Goal: Task Accomplishment & Management: Manage account settings

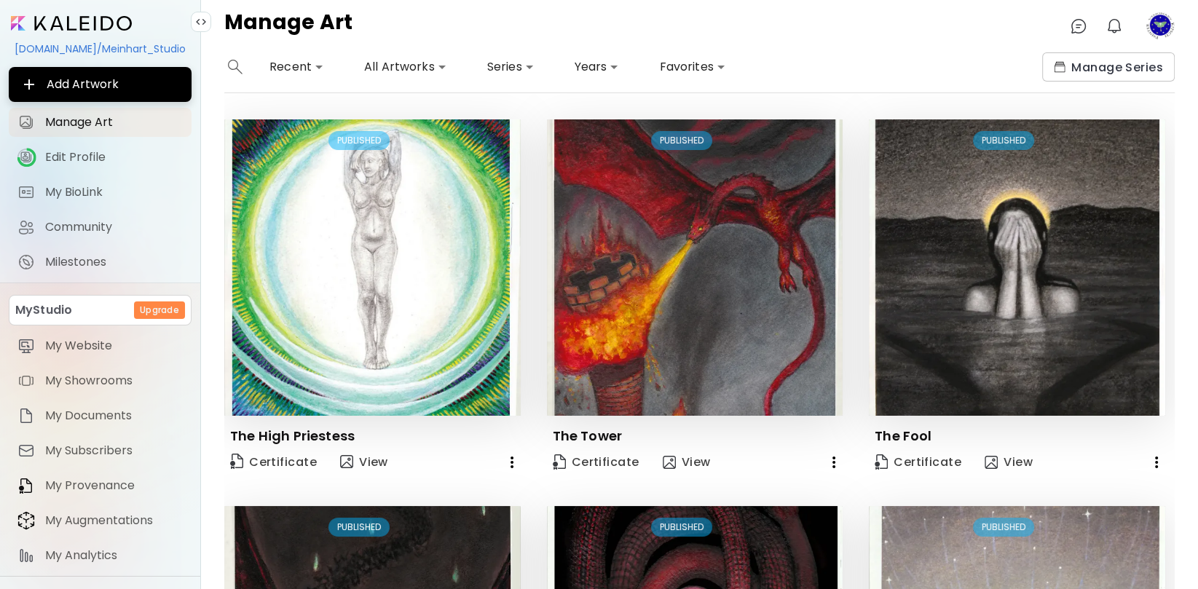
click at [1157, 25] on image at bounding box center [1159, 26] width 29 height 29
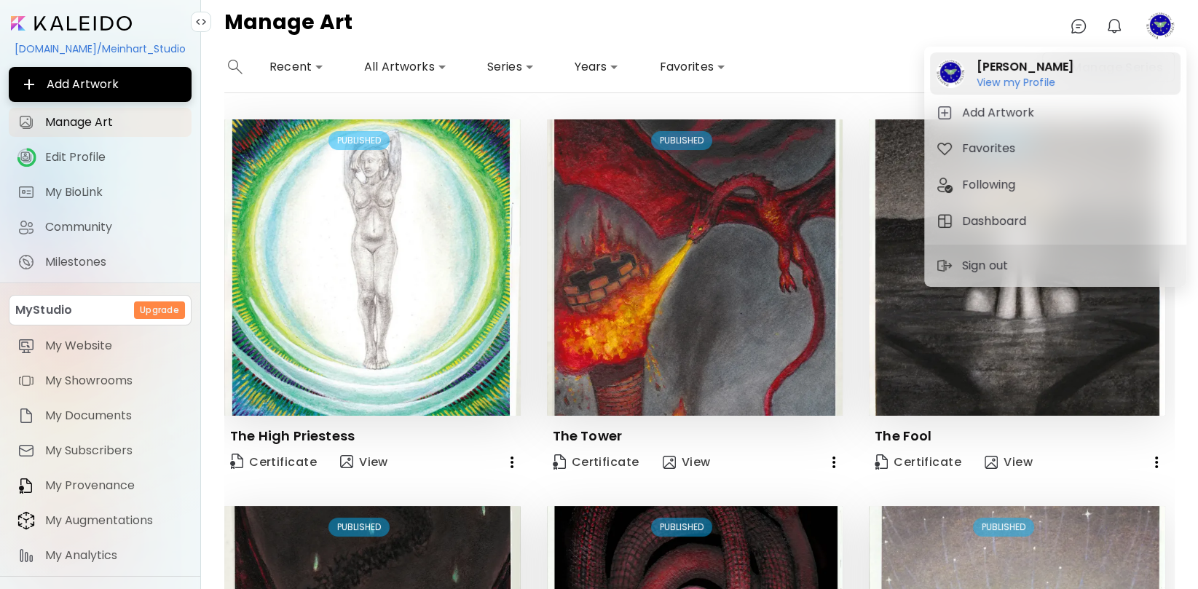
click at [1024, 79] on h6 "View my Profile" at bounding box center [1024, 82] width 97 height 13
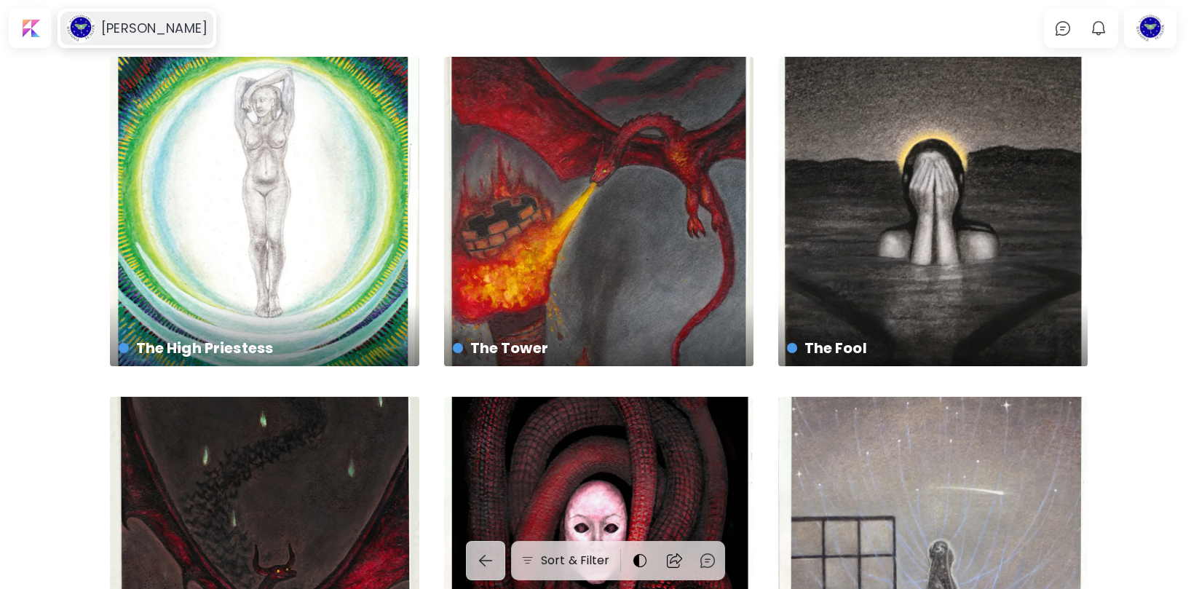
click at [89, 36] on image at bounding box center [80, 28] width 29 height 29
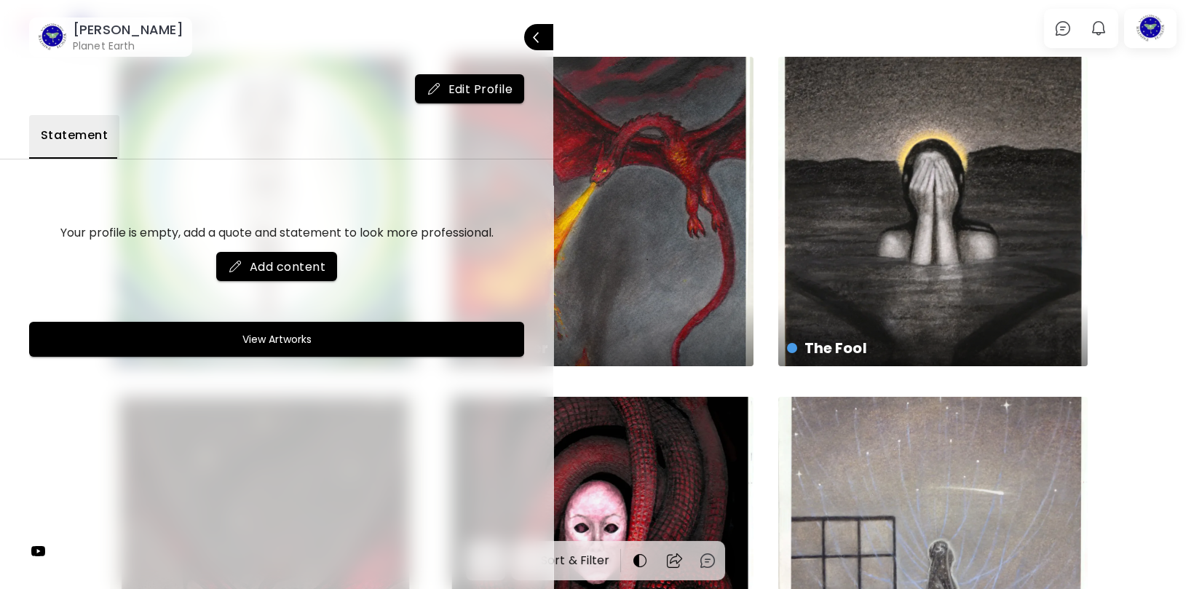
click at [446, 95] on span "Edit Profile" at bounding box center [470, 89] width 87 height 15
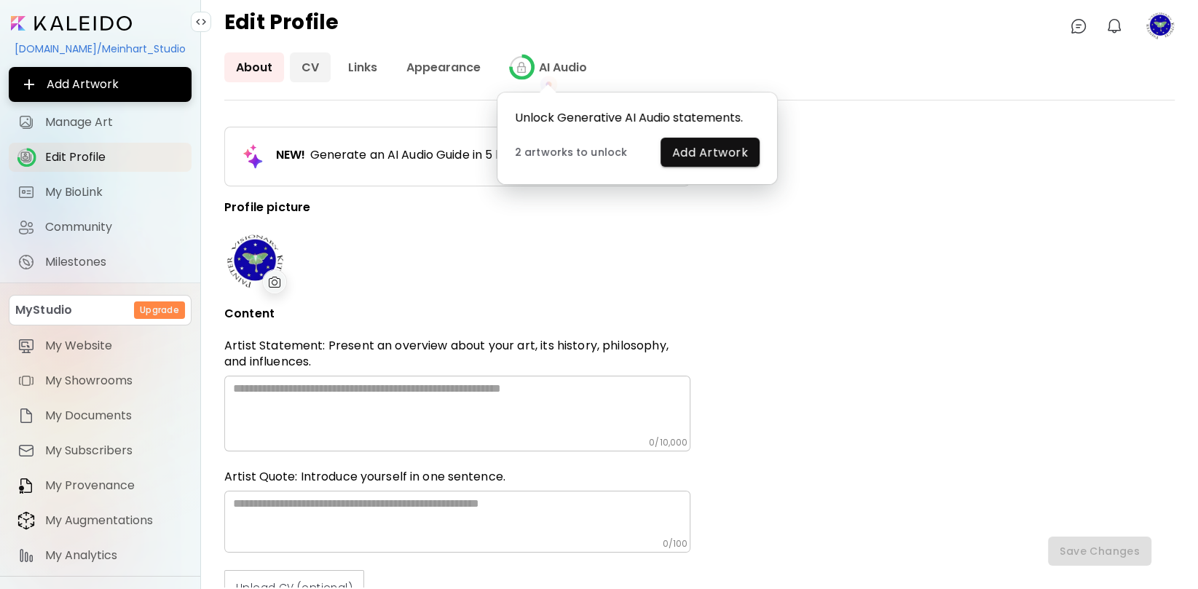
click at [313, 74] on link "CV" at bounding box center [310, 67] width 41 height 30
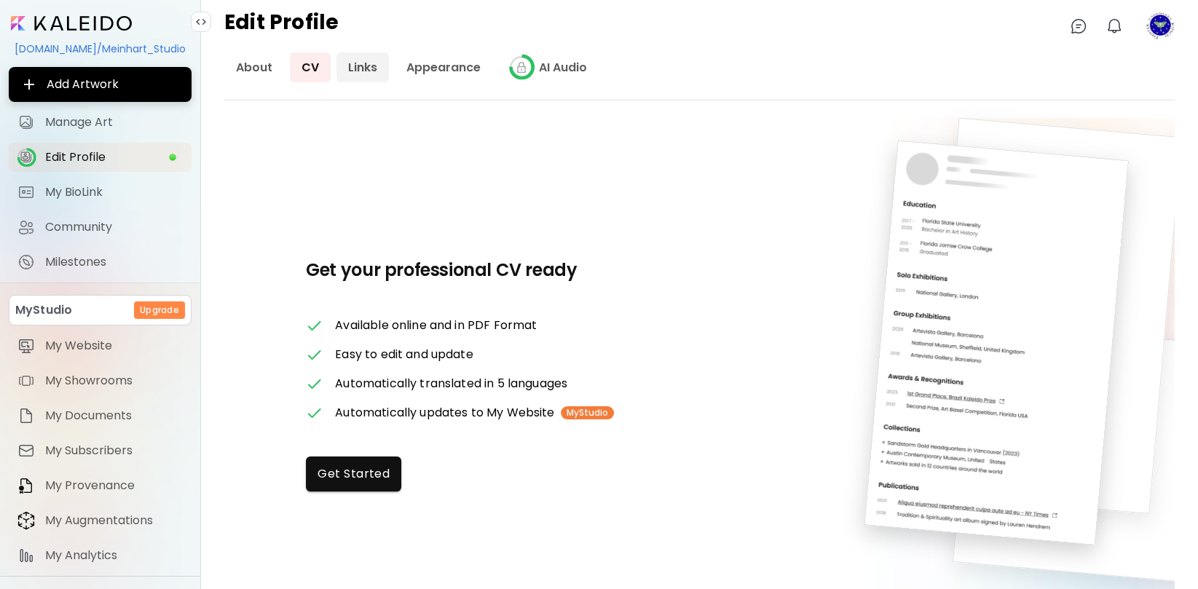
click at [362, 73] on link "Links" at bounding box center [362, 67] width 52 height 30
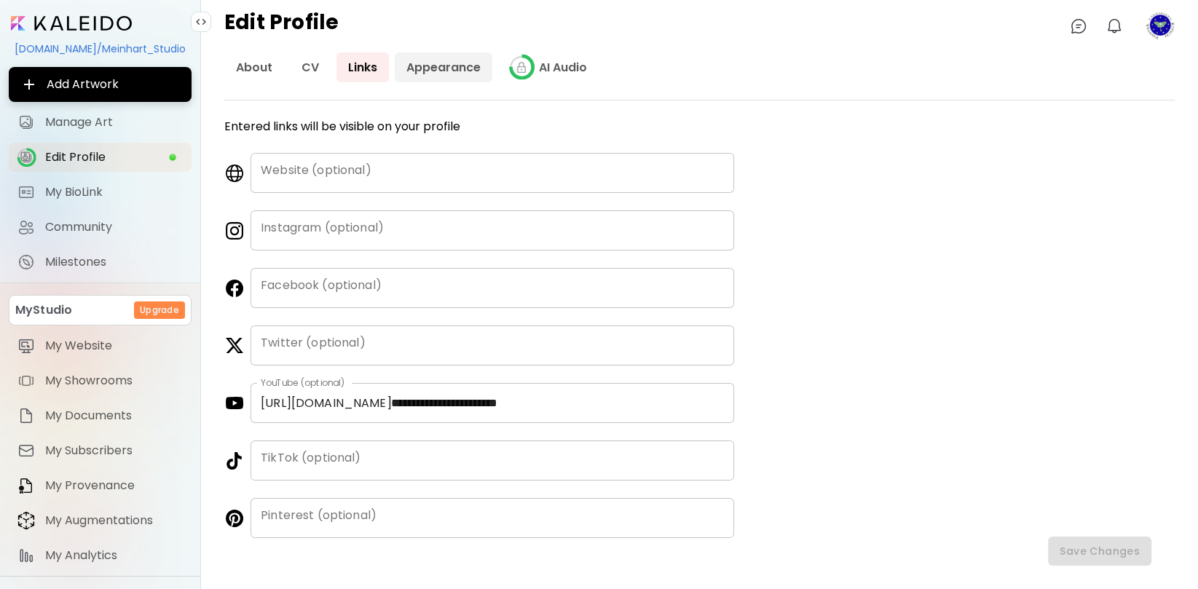
click at [441, 69] on link "Appearance" at bounding box center [444, 67] width 98 height 30
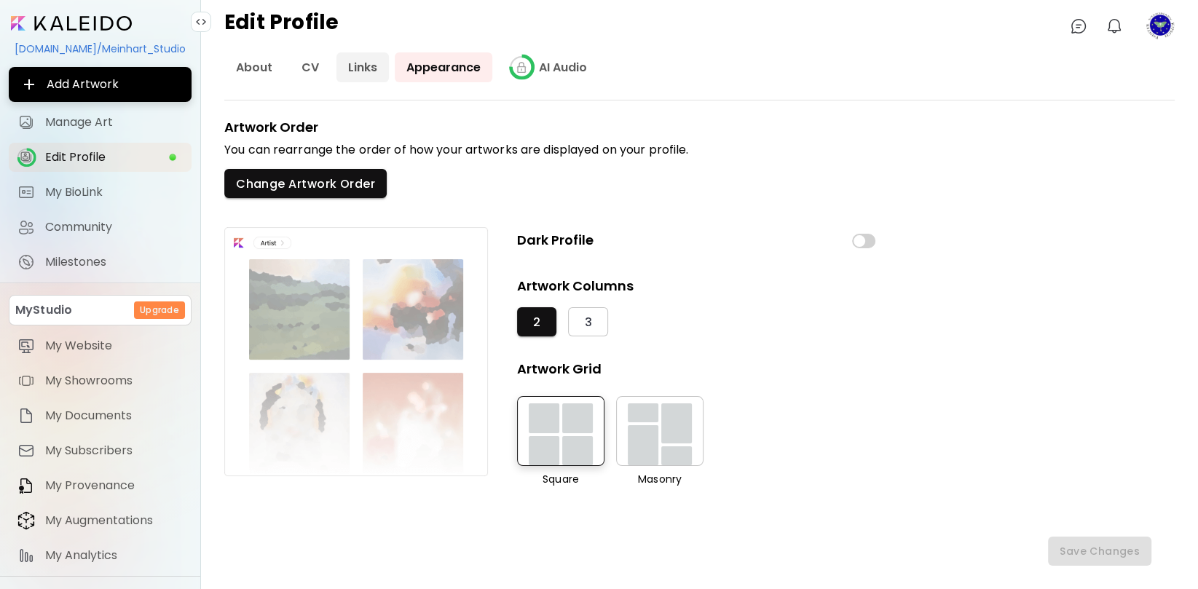
click at [371, 71] on link "Links" at bounding box center [362, 67] width 52 height 30
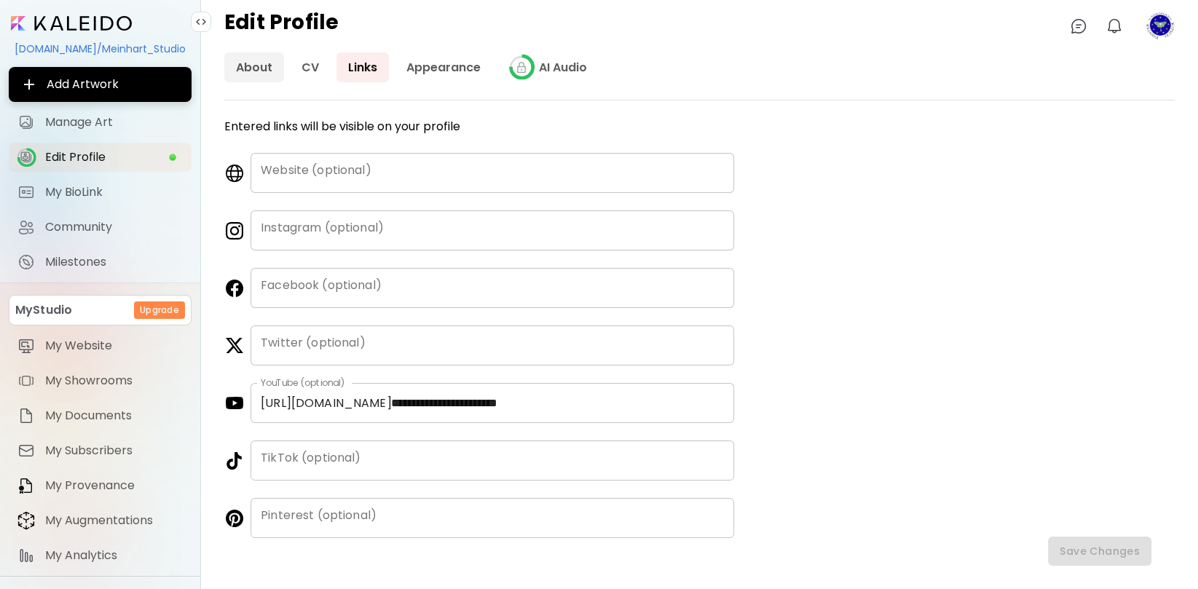
click at [251, 66] on link "About" at bounding box center [254, 67] width 60 height 30
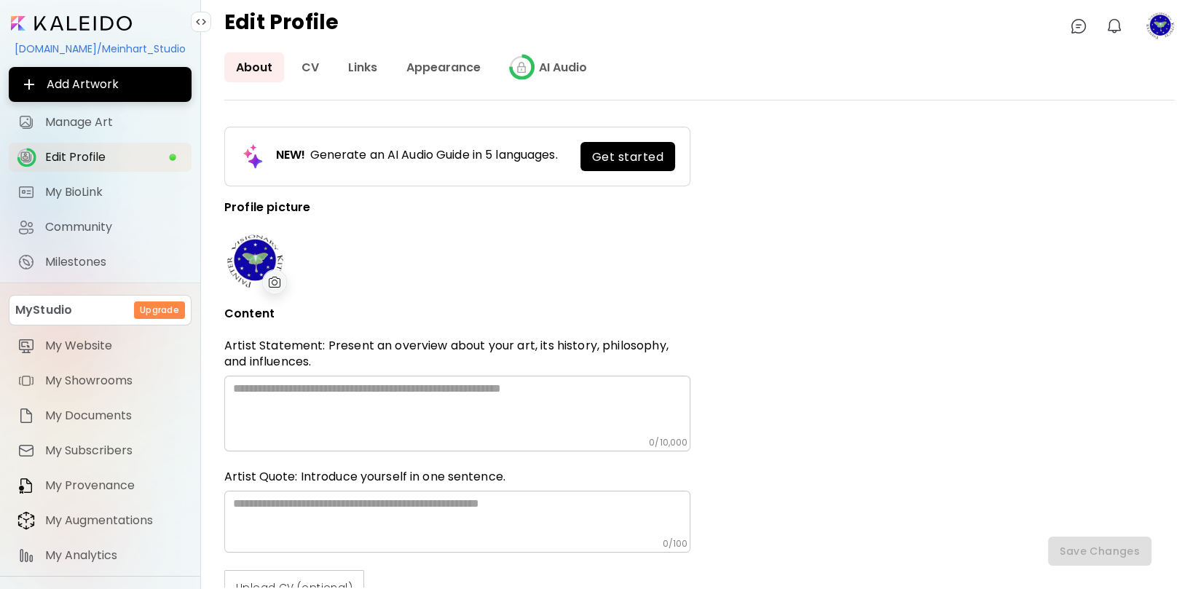
click at [1168, 25] on image at bounding box center [1159, 26] width 29 height 29
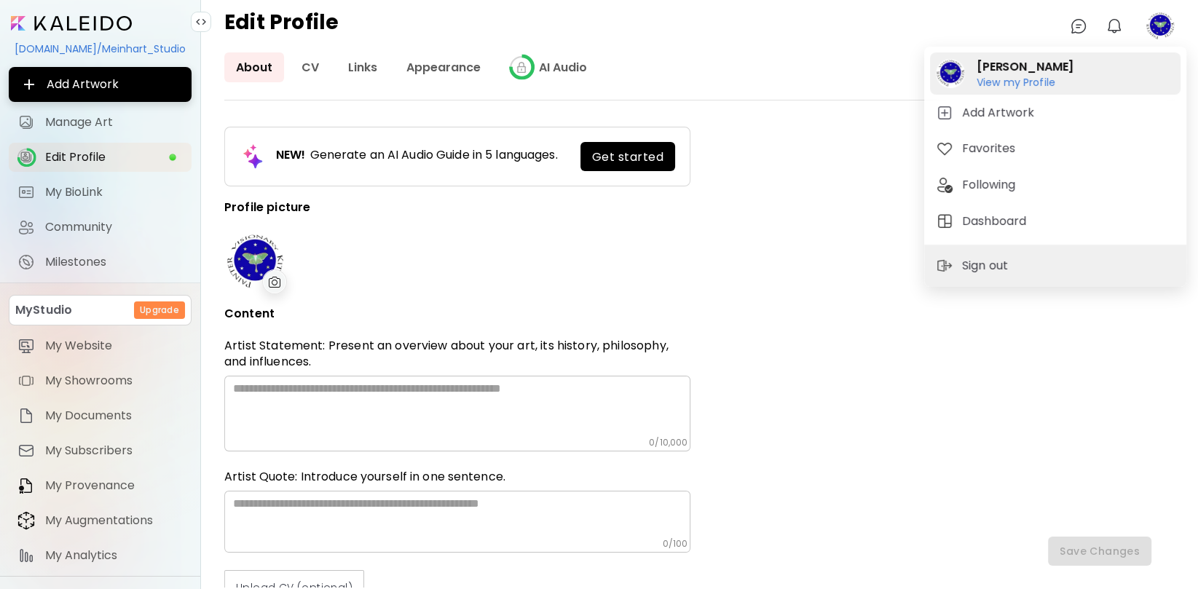
click at [1010, 83] on h6 "View my Profile" at bounding box center [1024, 82] width 97 height 13
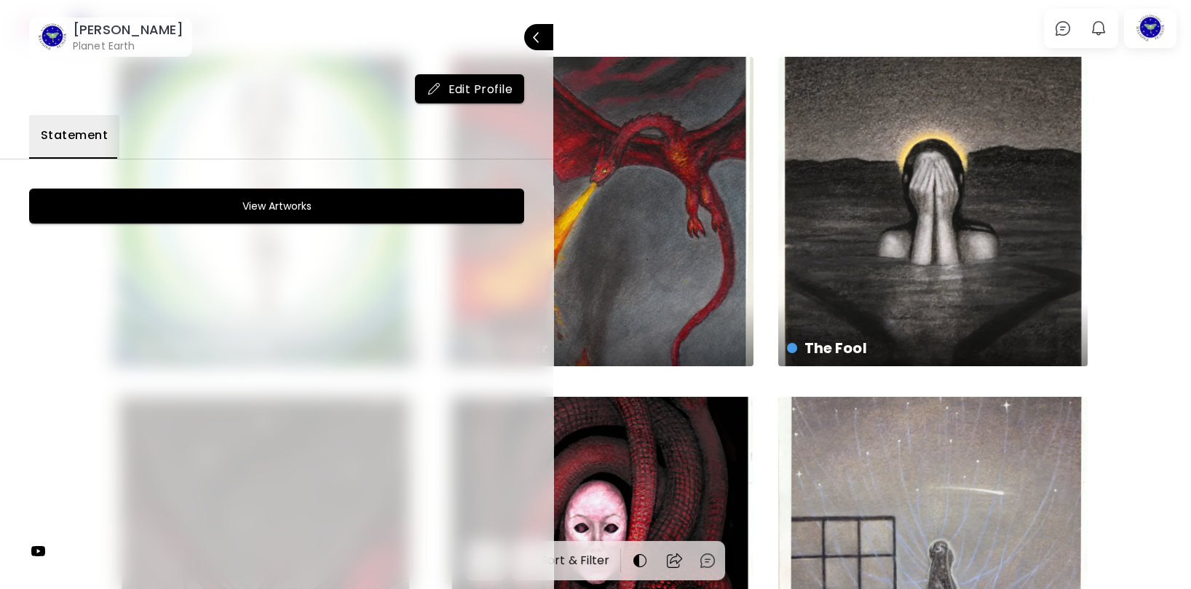
click at [108, 33] on h6 "[PERSON_NAME]" at bounding box center [128, 29] width 111 height 17
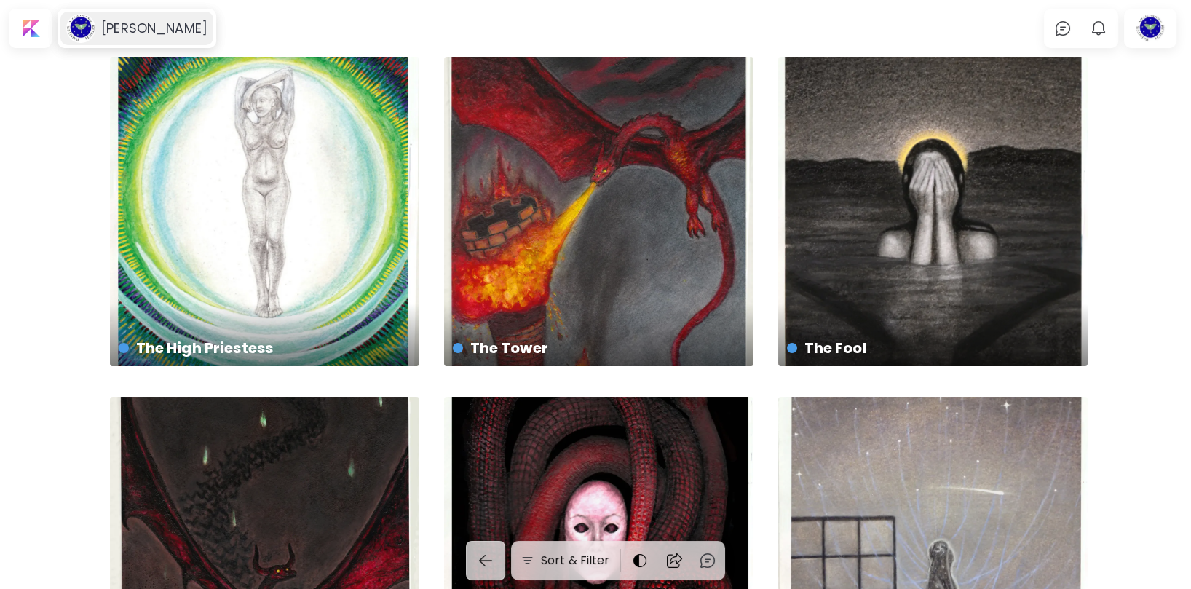
click at [93, 31] on image at bounding box center [80, 28] width 29 height 29
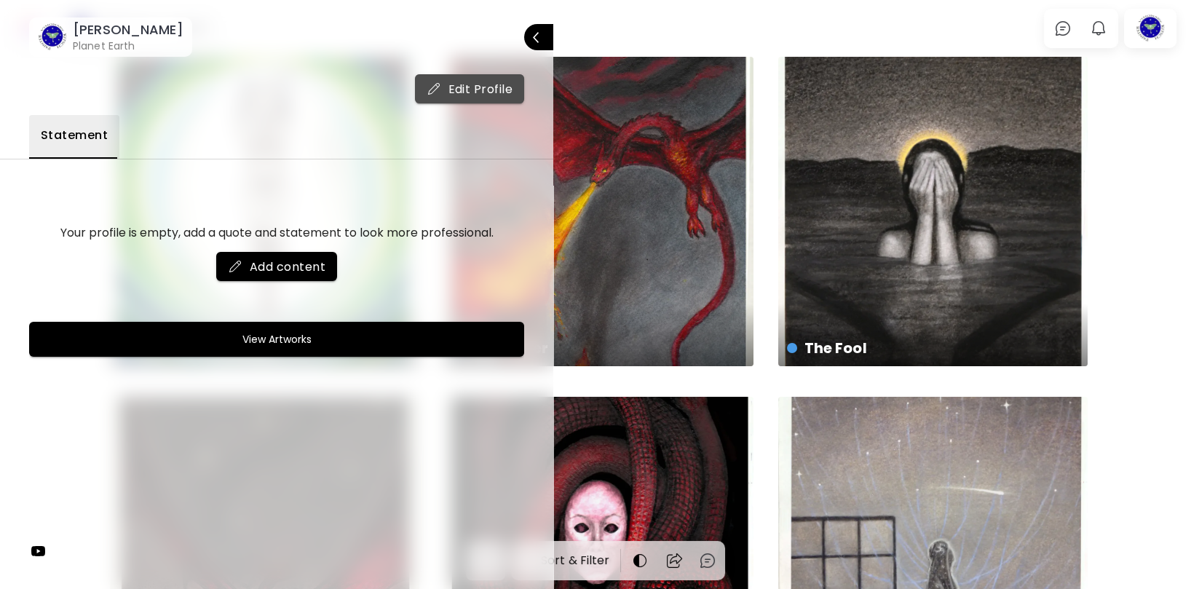
click at [477, 86] on span "Edit Profile" at bounding box center [470, 89] width 87 height 15
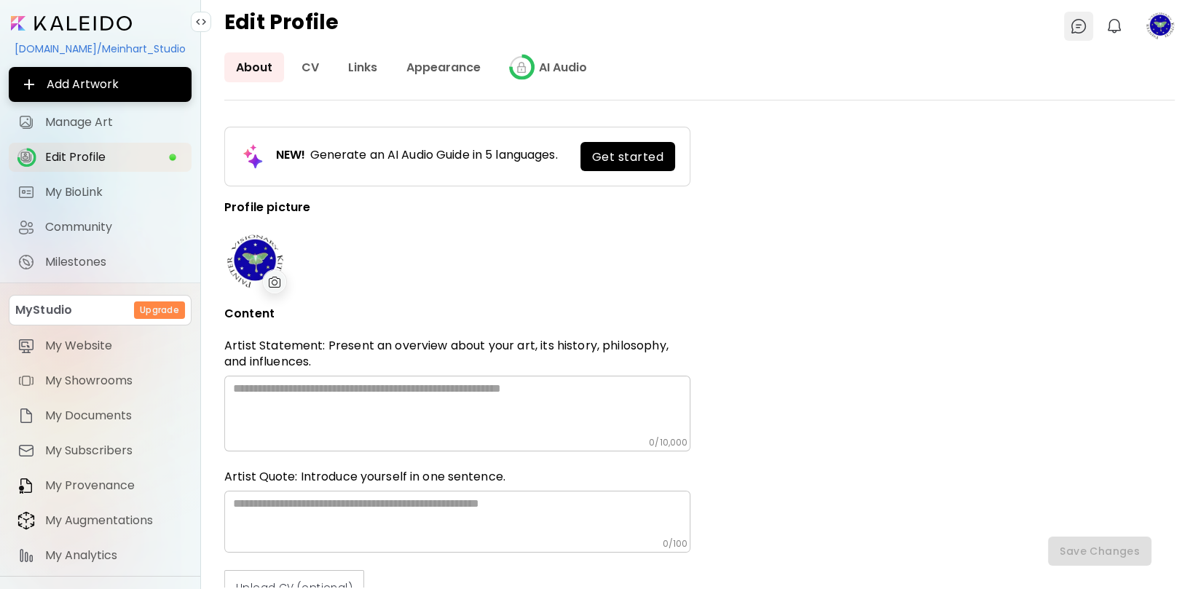
click at [1080, 25] on img at bounding box center [1077, 25] width 17 height 17
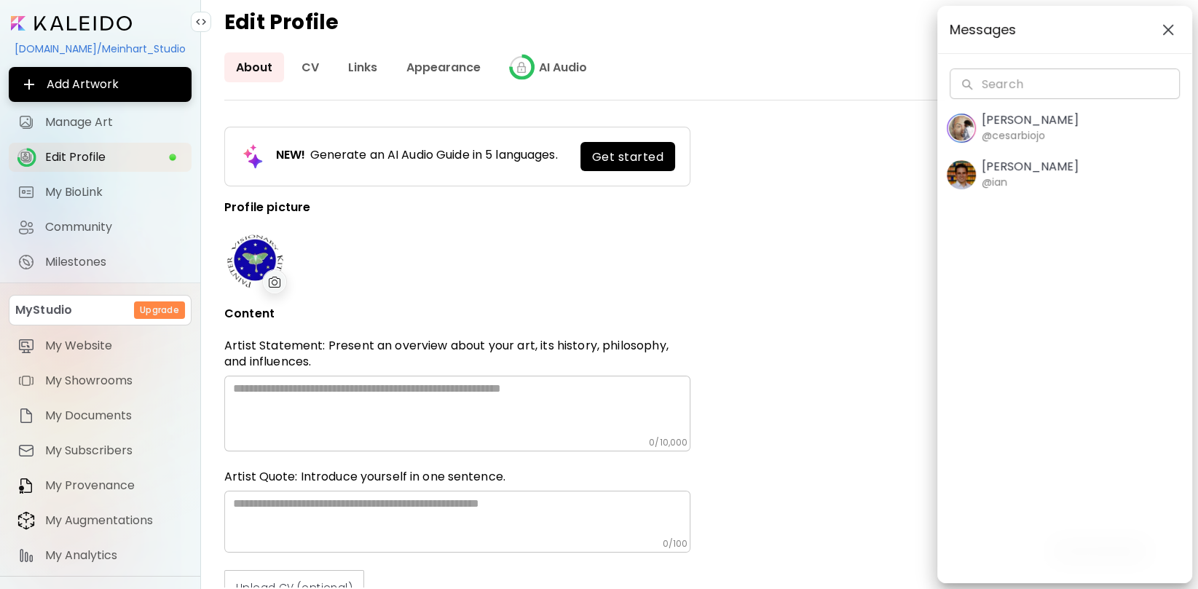
click at [1177, 29] on button "button" at bounding box center [1167, 29] width 23 height 23
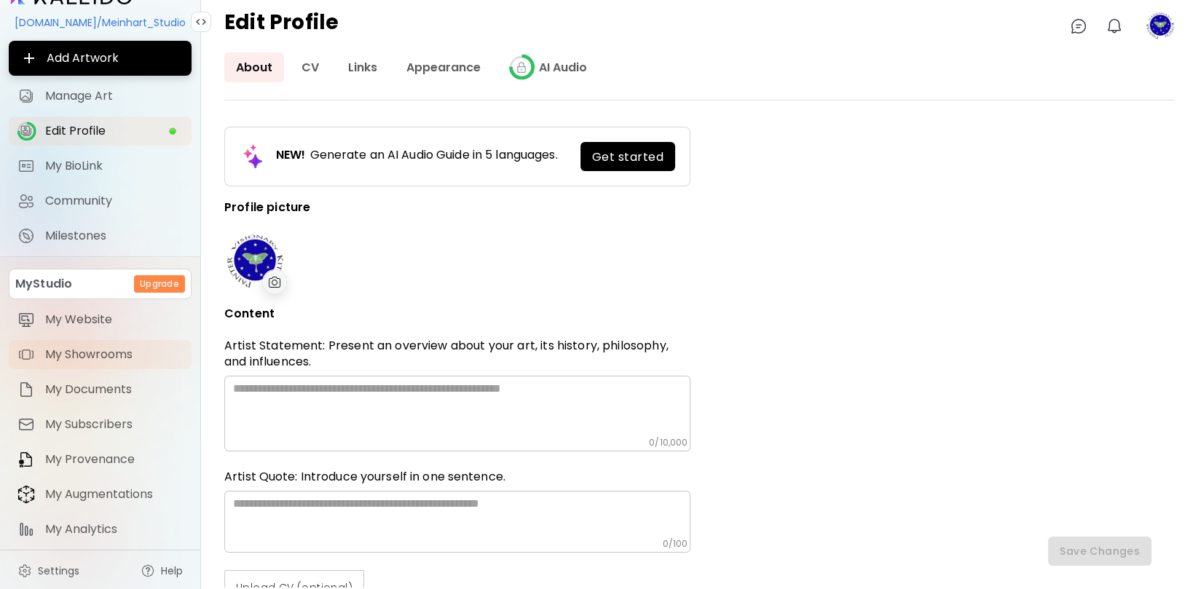
scroll to position [28, 0]
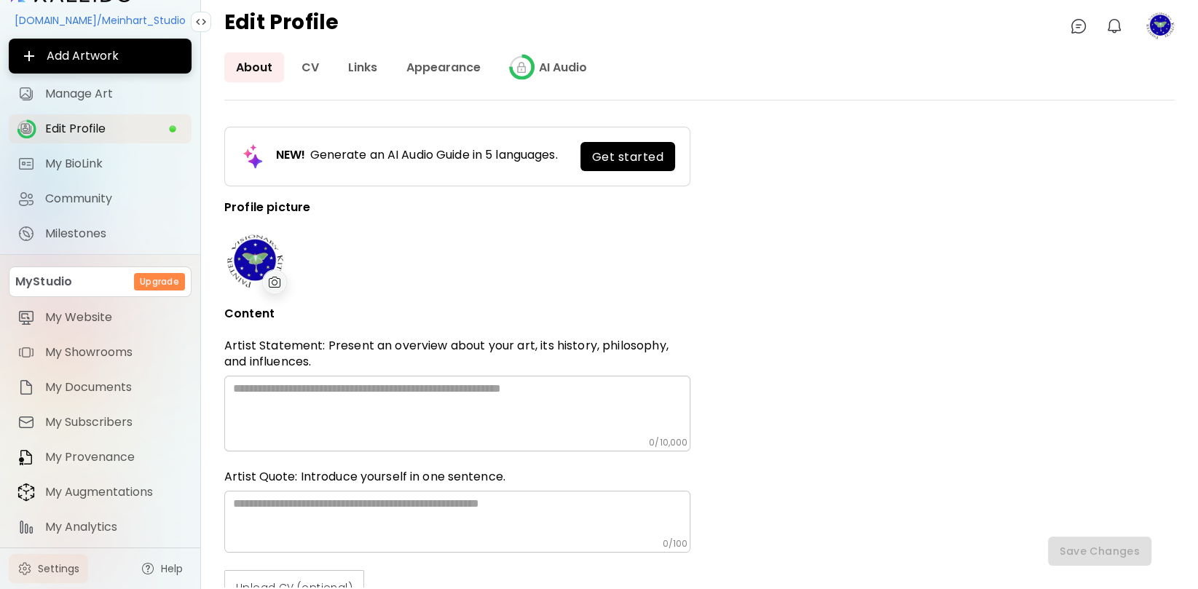
click at [70, 566] on span "Settings" at bounding box center [58, 568] width 41 height 15
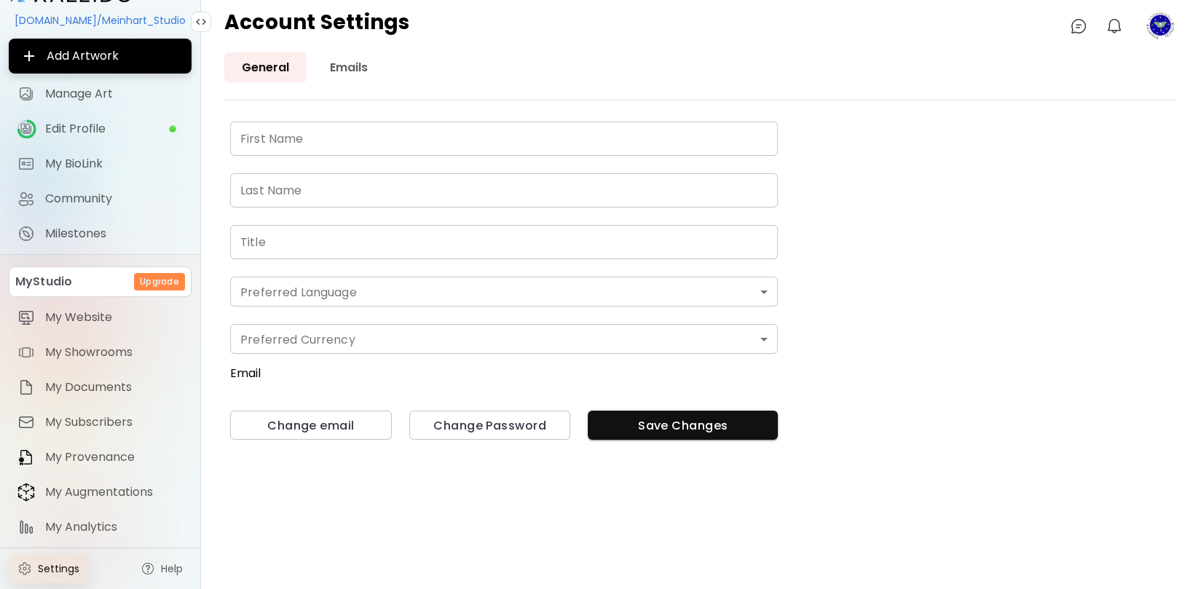
type input "********"
type input "******"
type input "**********"
type input "*******"
type input "*"
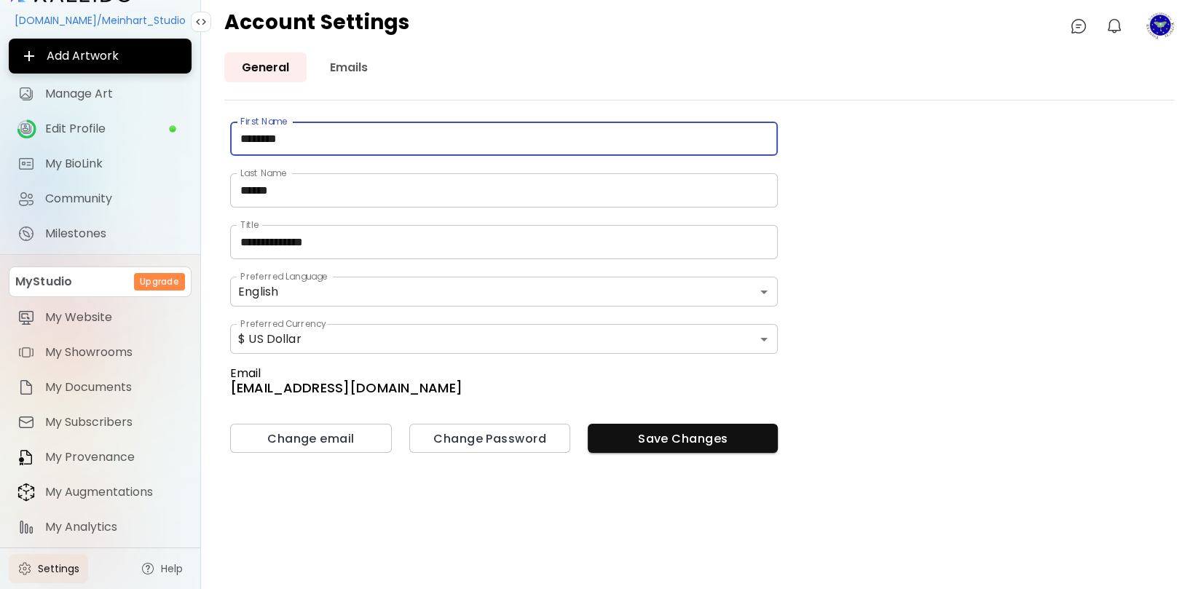
drag, startPoint x: 306, startPoint y: 135, endPoint x: 196, endPoint y: 127, distance: 110.2
click at [230, 127] on input "********" at bounding box center [503, 139] width 547 height 34
type input "*******"
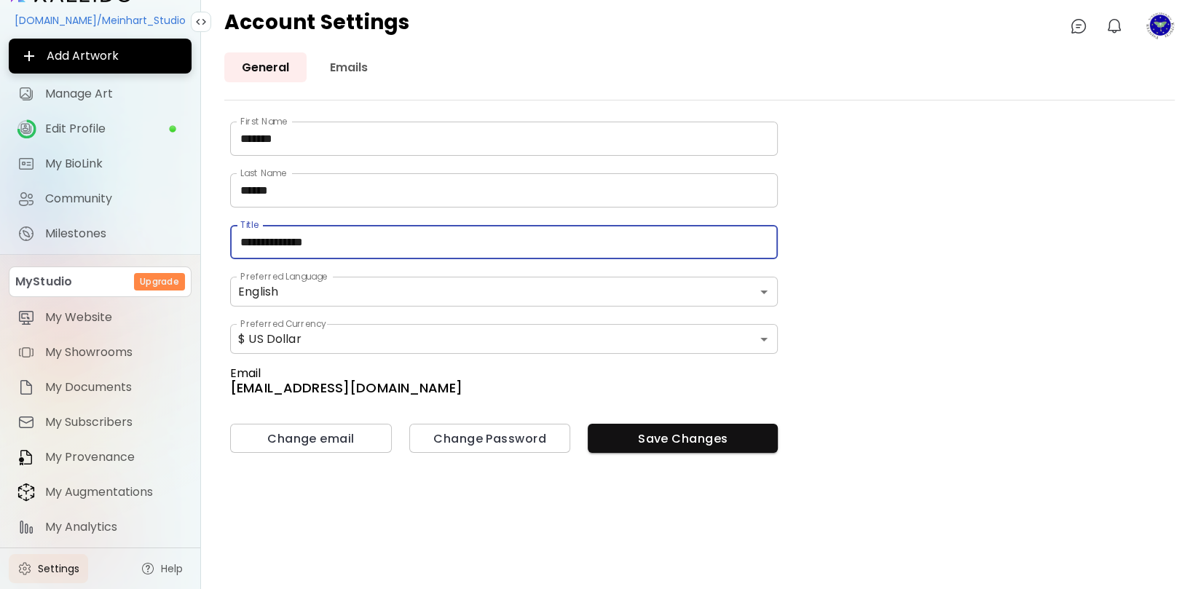
drag, startPoint x: 353, startPoint y: 245, endPoint x: 186, endPoint y: 235, distance: 167.8
click at [230, 235] on input "**********" at bounding box center [503, 242] width 547 height 34
type input "**********"
click at [266, 440] on span "Change email" at bounding box center [311, 438] width 138 height 15
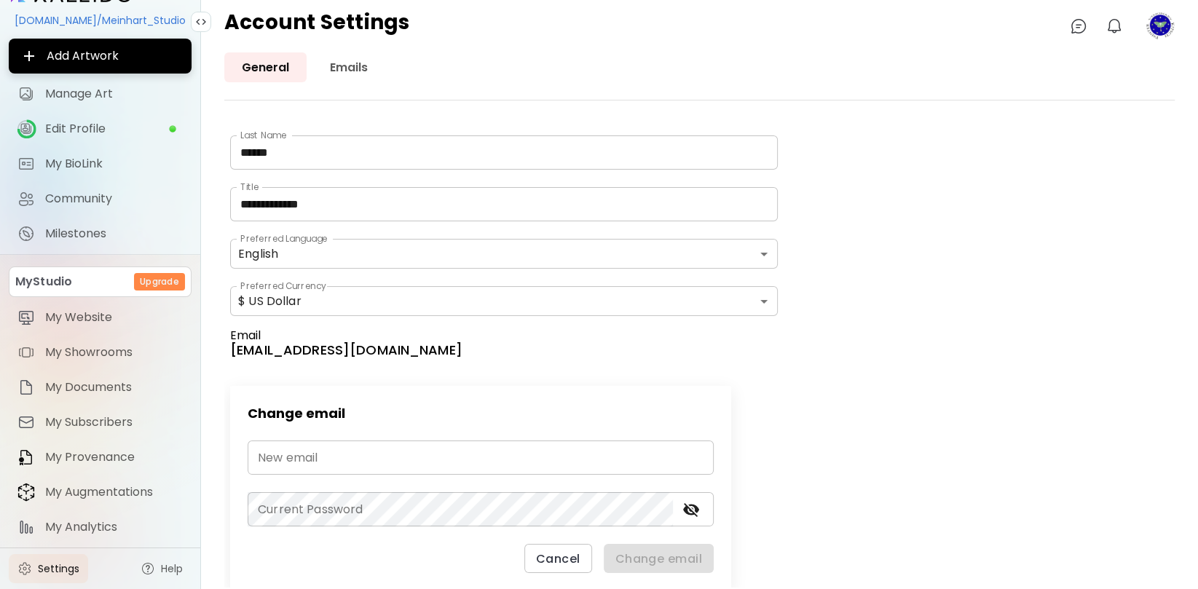
scroll to position [41, 0]
click at [367, 440] on input "email" at bounding box center [481, 455] width 466 height 34
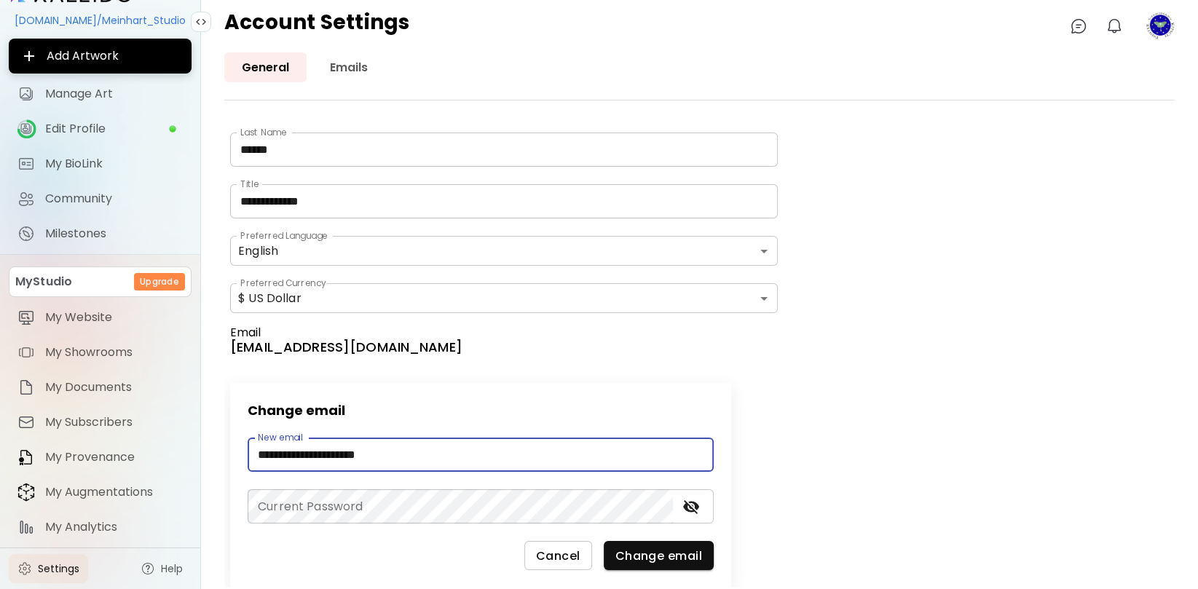
type input "**********"
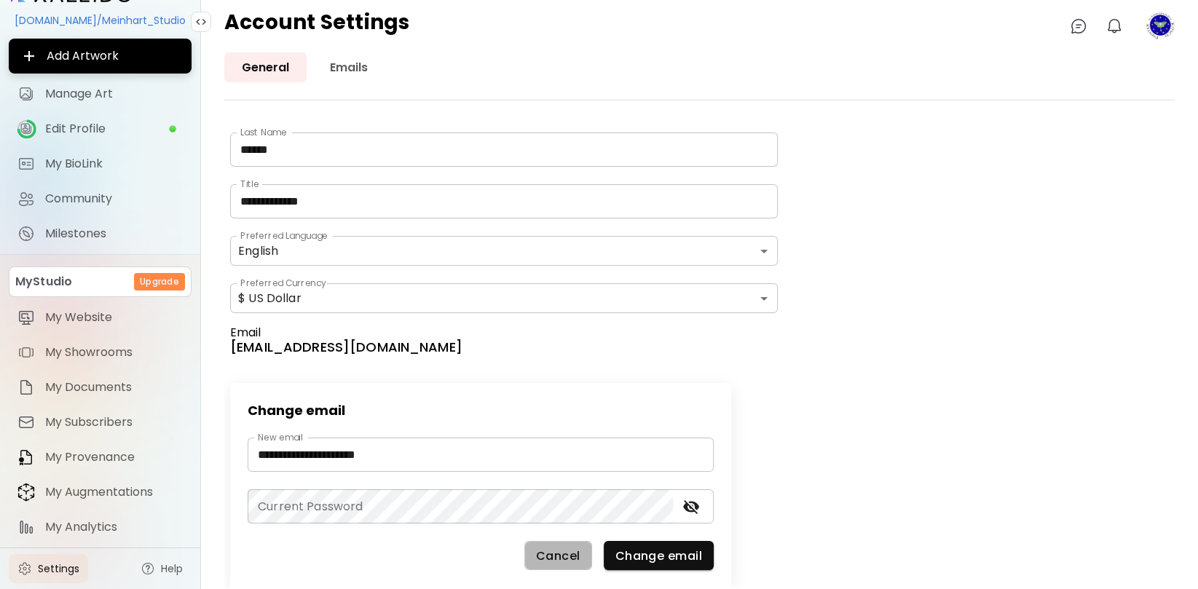
click at [554, 556] on span "Cancel" at bounding box center [558, 555] width 44 height 15
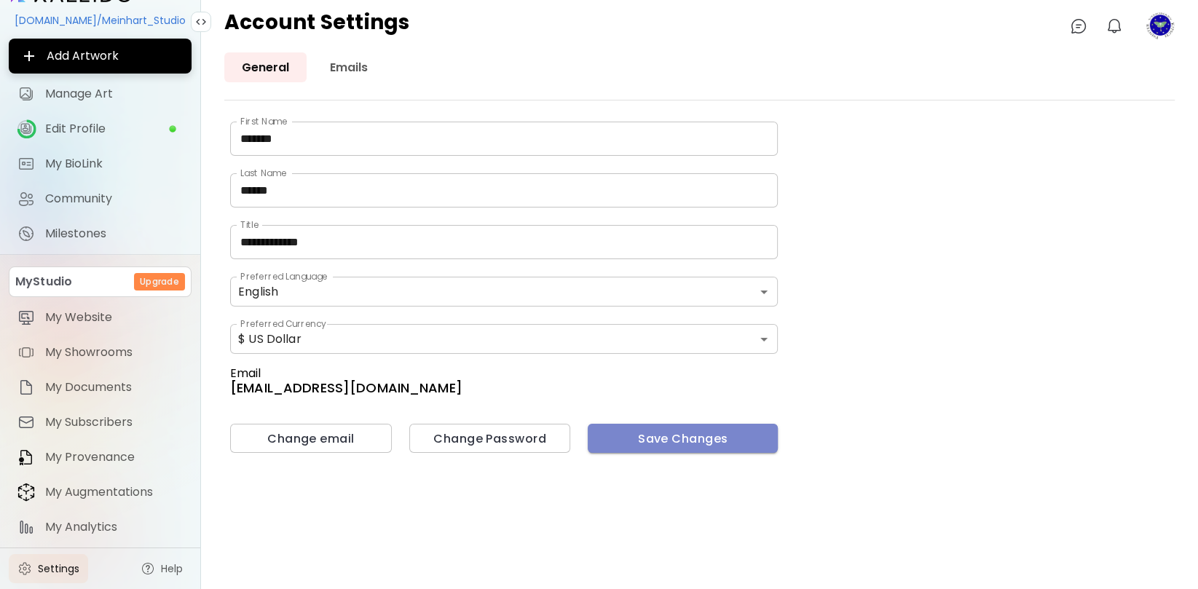
click at [661, 436] on span "Save Changes" at bounding box center [682, 438] width 167 height 15
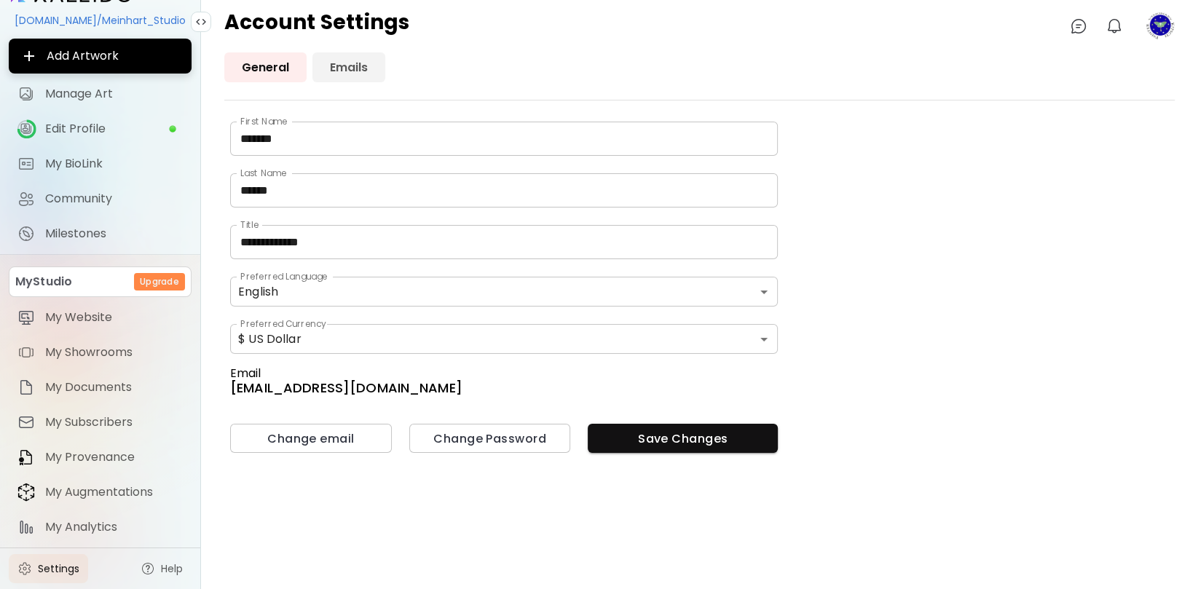
click at [363, 62] on link "Emails" at bounding box center [348, 67] width 73 height 30
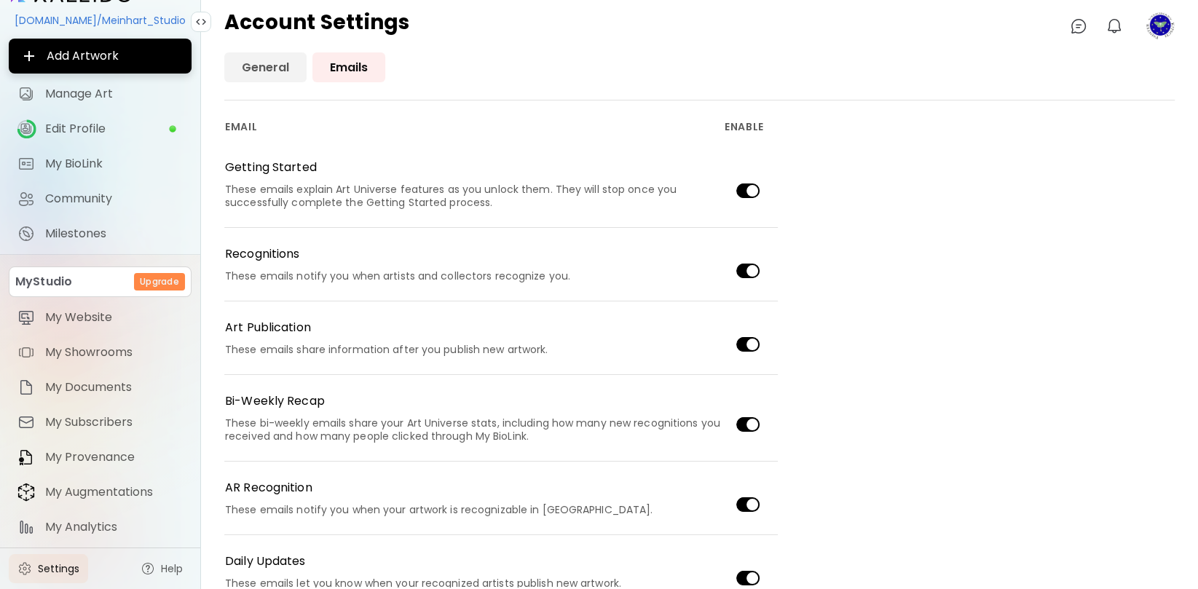
click at [257, 66] on link "General" at bounding box center [265, 67] width 82 height 30
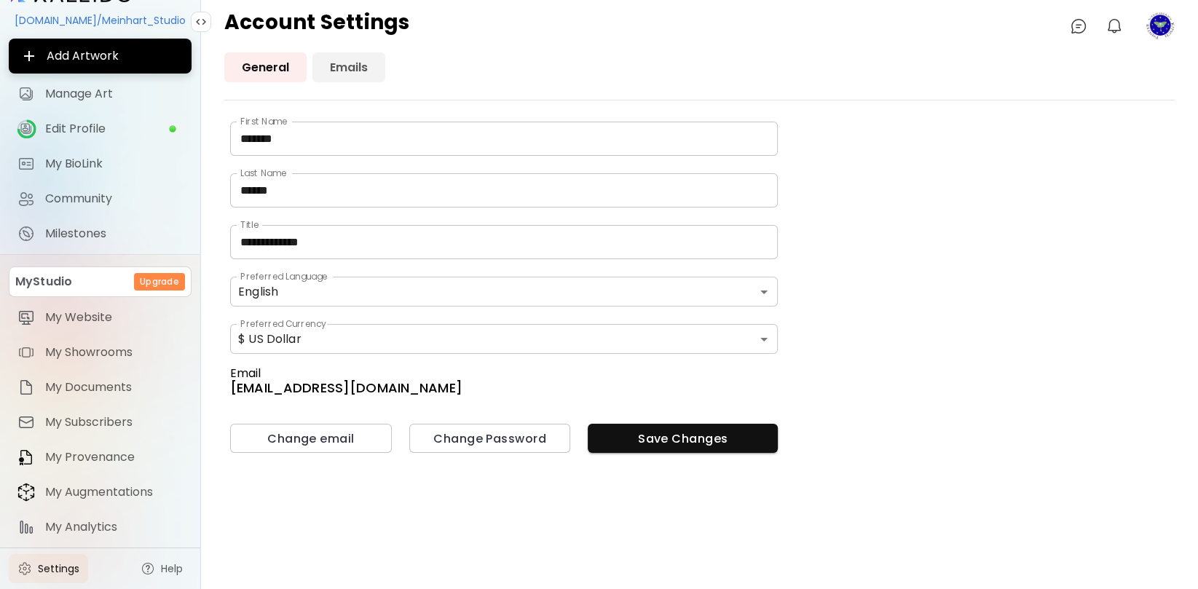
click at [341, 71] on link "Emails" at bounding box center [348, 67] width 73 height 30
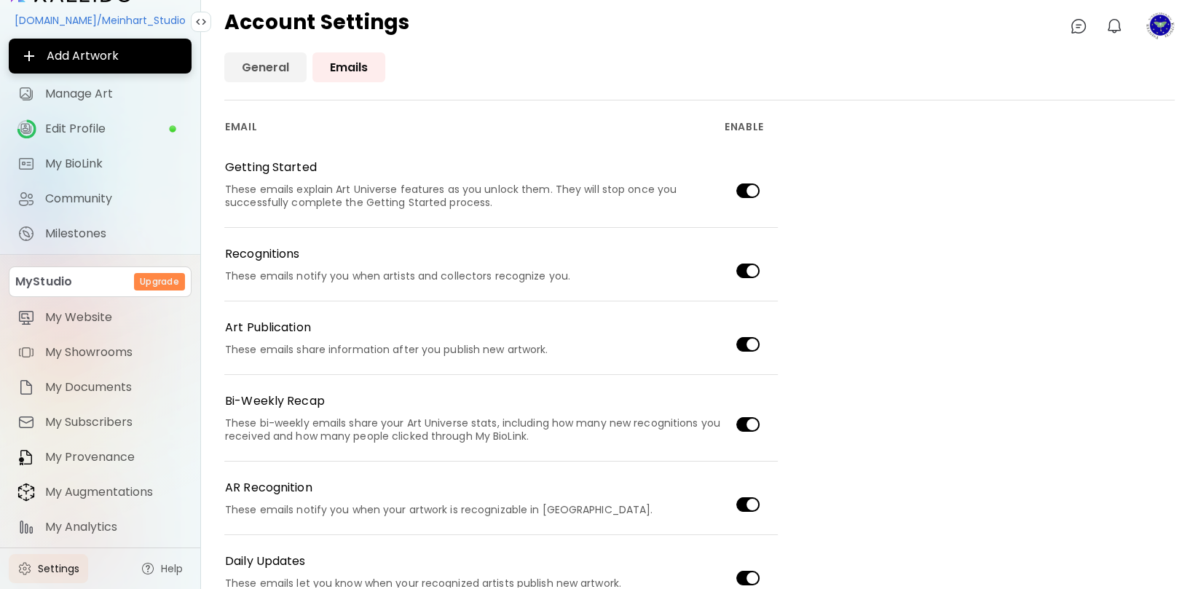
click at [271, 75] on link "General" at bounding box center [265, 67] width 82 height 30
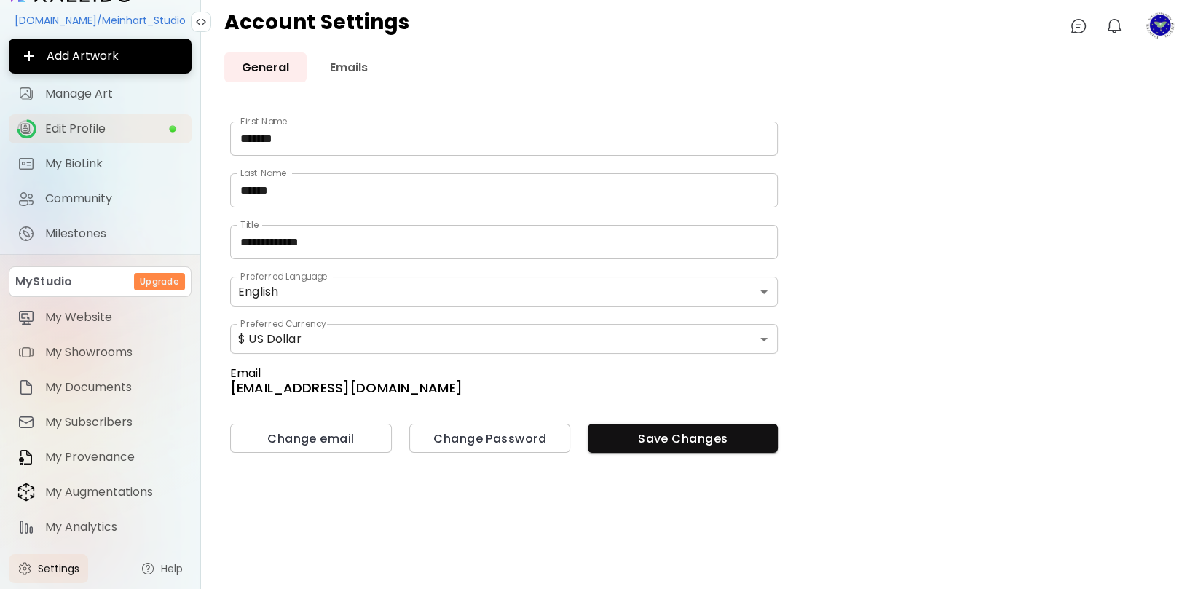
click at [100, 126] on span "Edit Profile" at bounding box center [106, 129] width 123 height 15
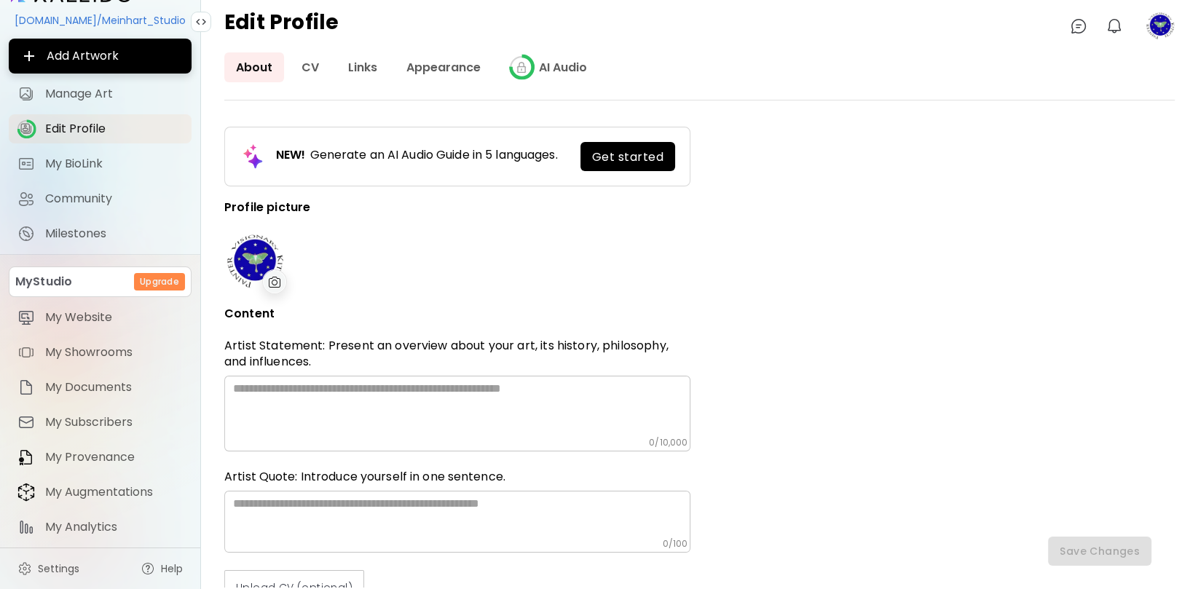
click at [272, 274] on div at bounding box center [274, 281] width 25 height 25
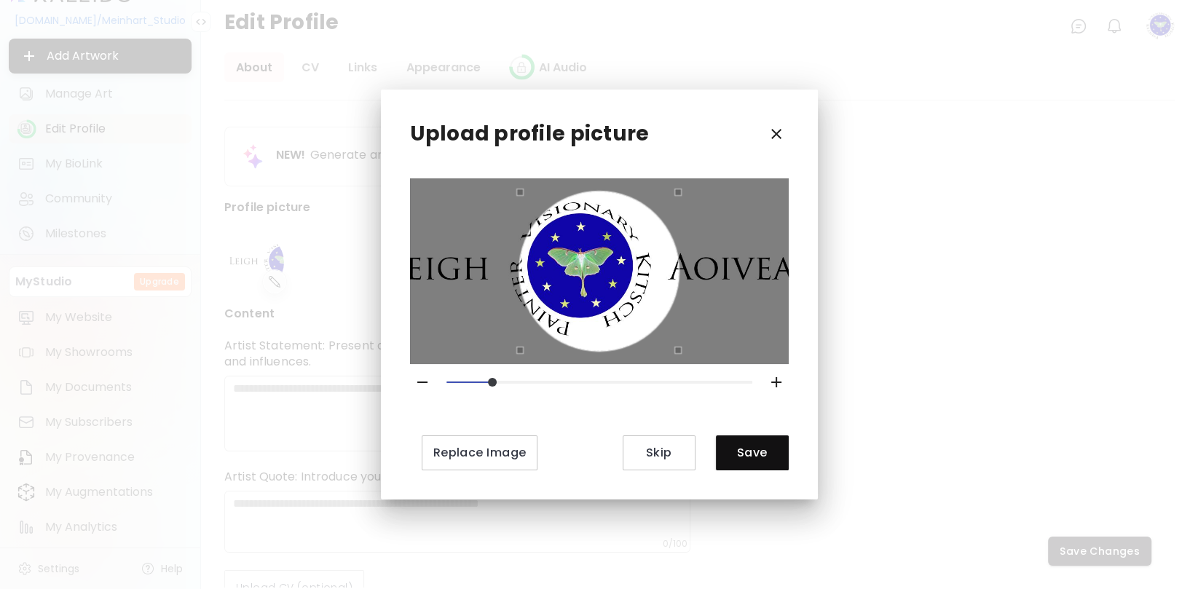
drag, startPoint x: 441, startPoint y: 383, endPoint x: 487, endPoint y: 387, distance: 46.0
click at [488, 387] on span at bounding box center [492, 382] width 9 height 9
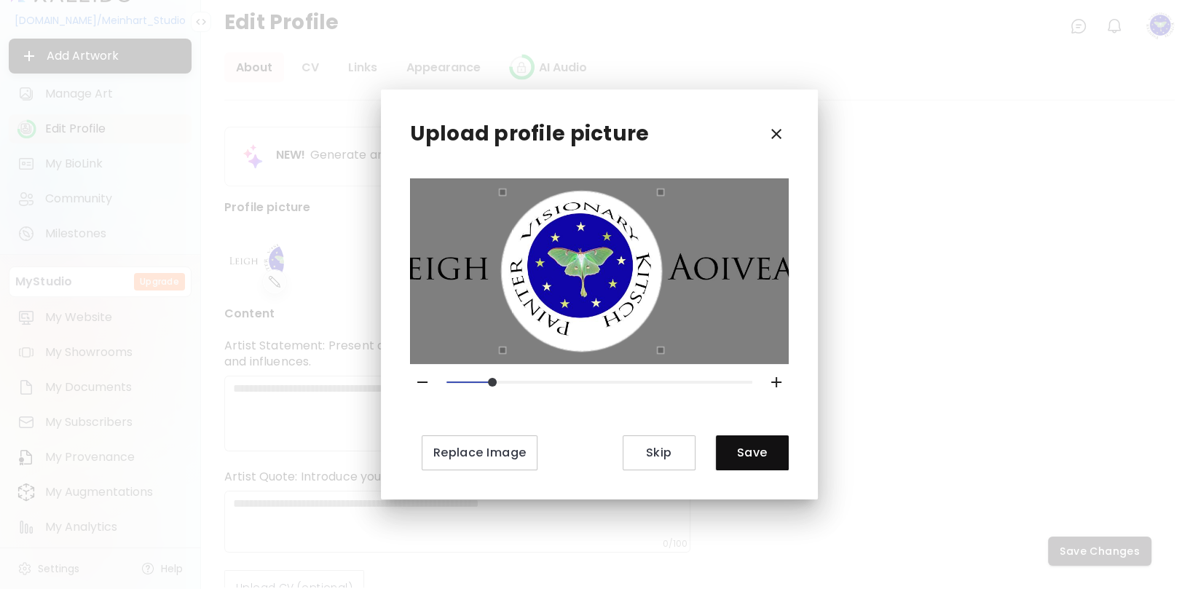
click at [569, 272] on div "Use the arrow keys to move the crop selection area" at bounding box center [581, 270] width 159 height 159
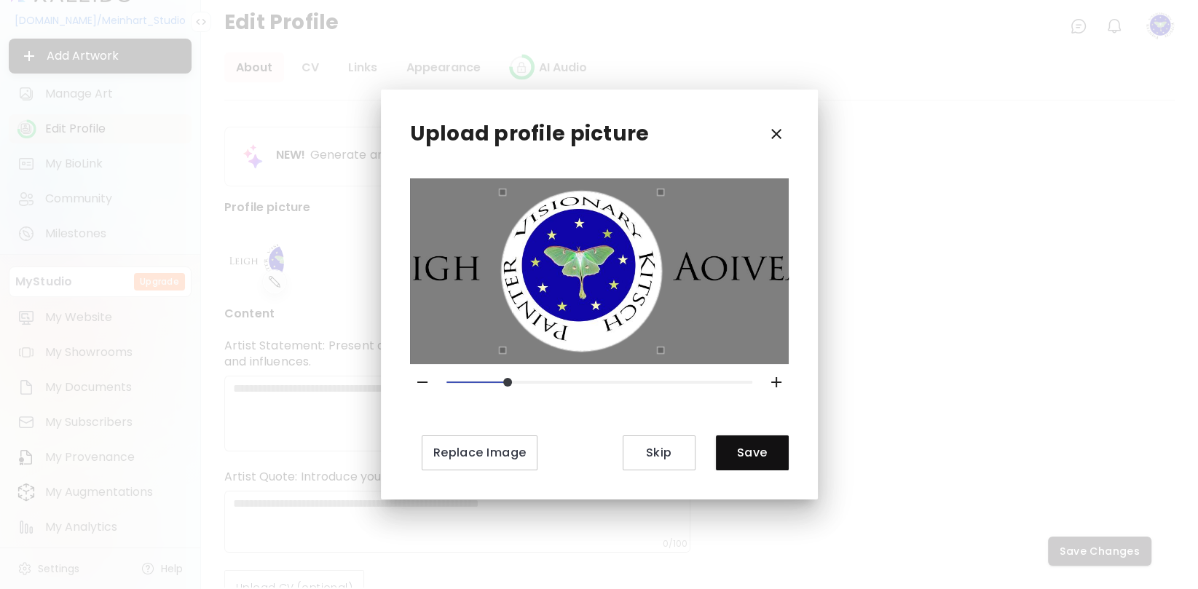
drag, startPoint x: 494, startPoint y: 382, endPoint x: 504, endPoint y: 385, distance: 9.9
click at [504, 385] on span at bounding box center [507, 382] width 9 height 9
click at [596, 260] on div "Use the arrow keys to move the crop selection area" at bounding box center [578, 270] width 159 height 159
click at [741, 455] on span "Save" at bounding box center [752, 452] width 50 height 15
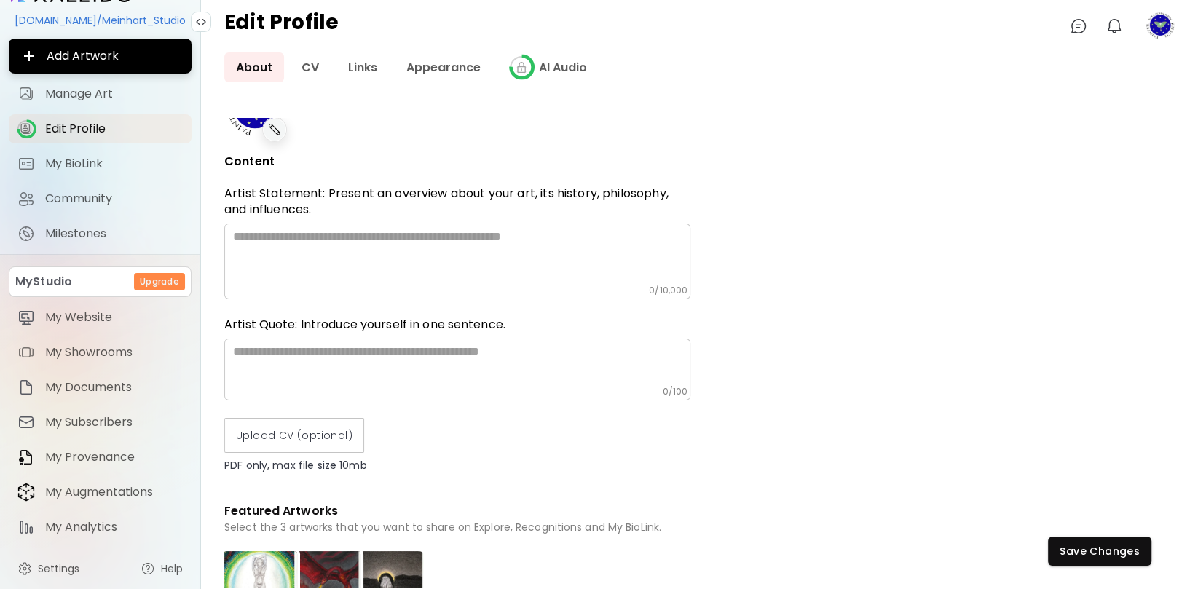
scroll to position [97, 0]
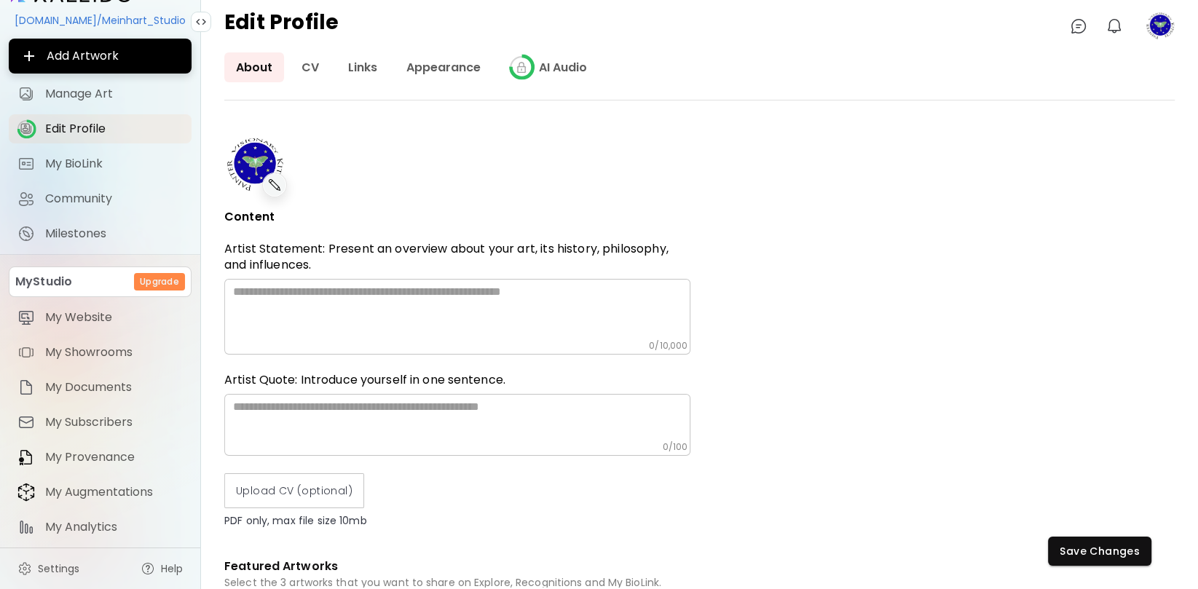
click at [526, 306] on textarea at bounding box center [461, 312] width 457 height 55
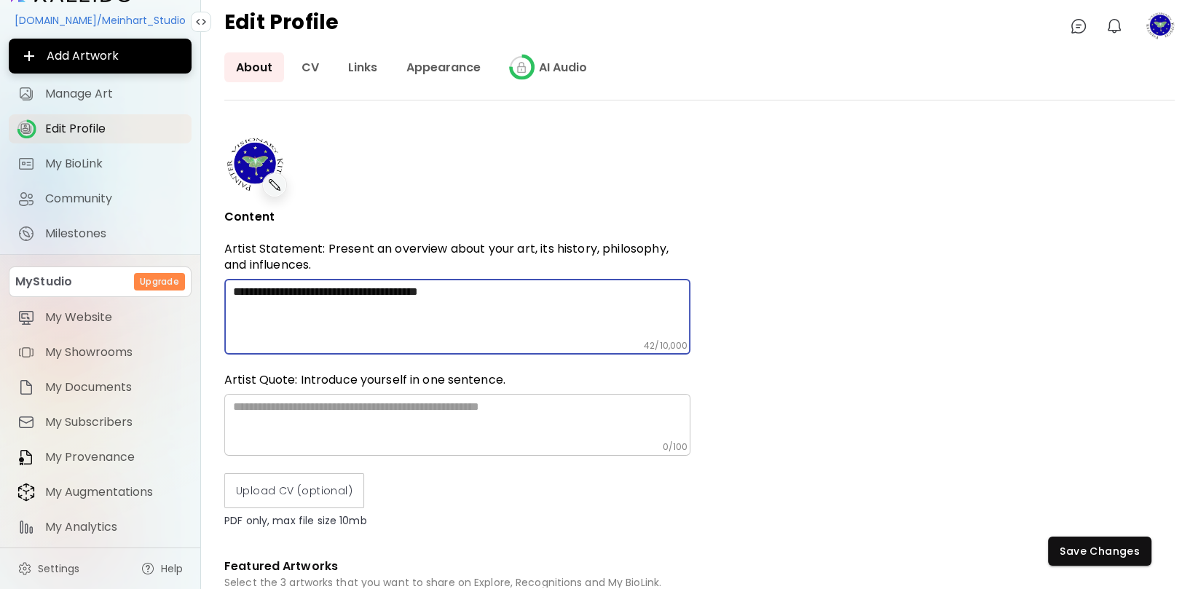
click at [261, 293] on textarea "**********" at bounding box center [461, 312] width 457 height 55
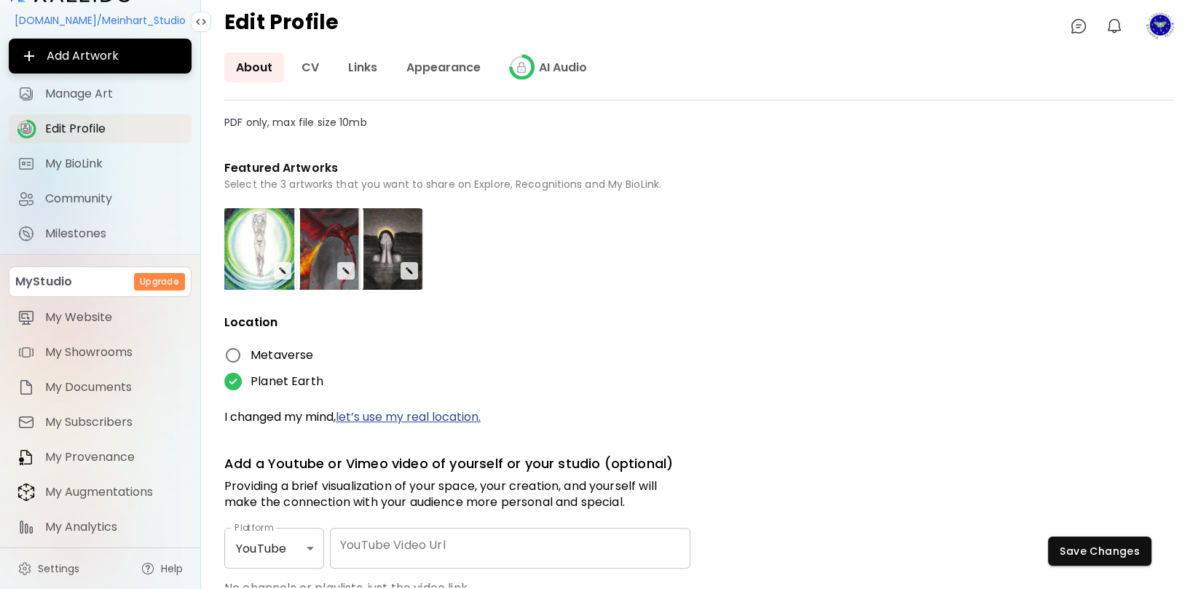
scroll to position [579, 0]
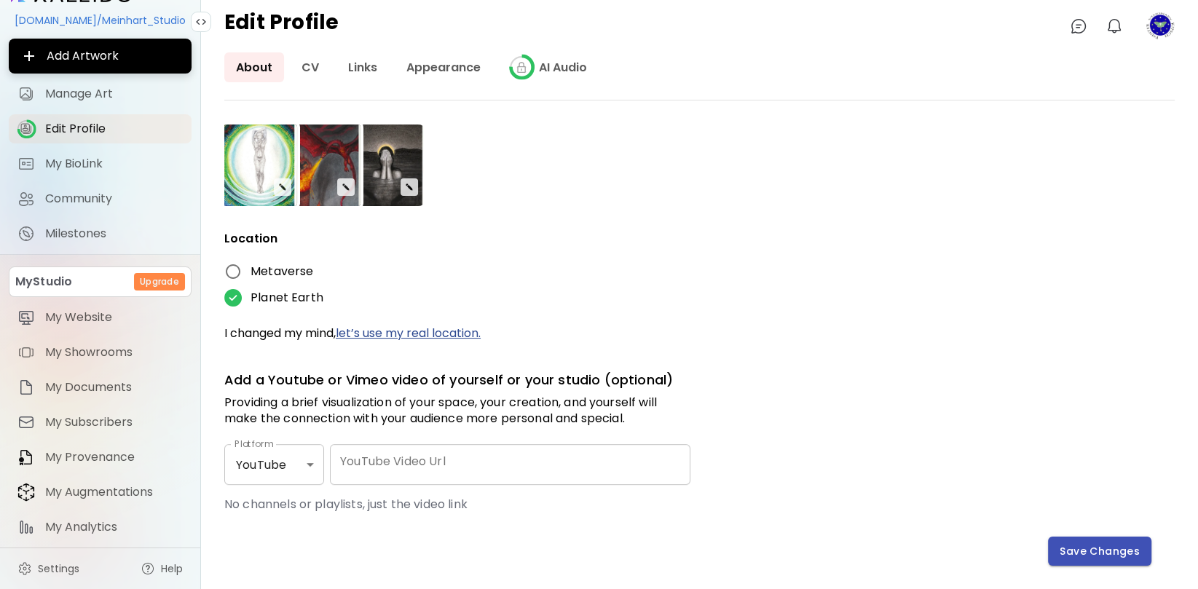
type textarea "**********"
click at [1088, 547] on span "Save Changes" at bounding box center [1099, 551] width 80 height 15
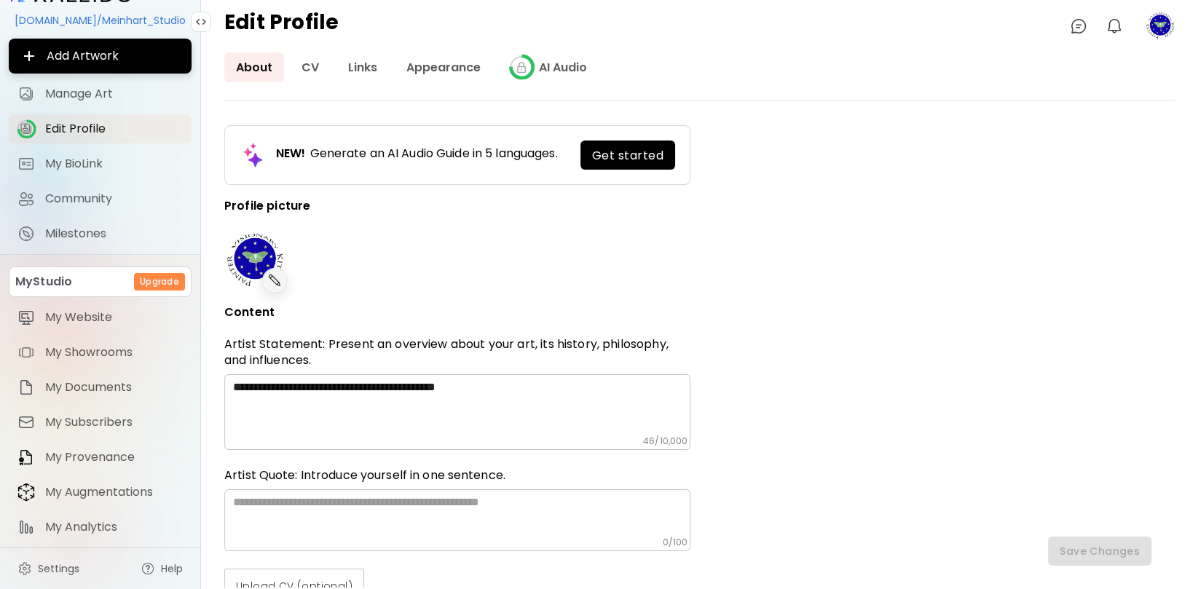
scroll to position [0, 0]
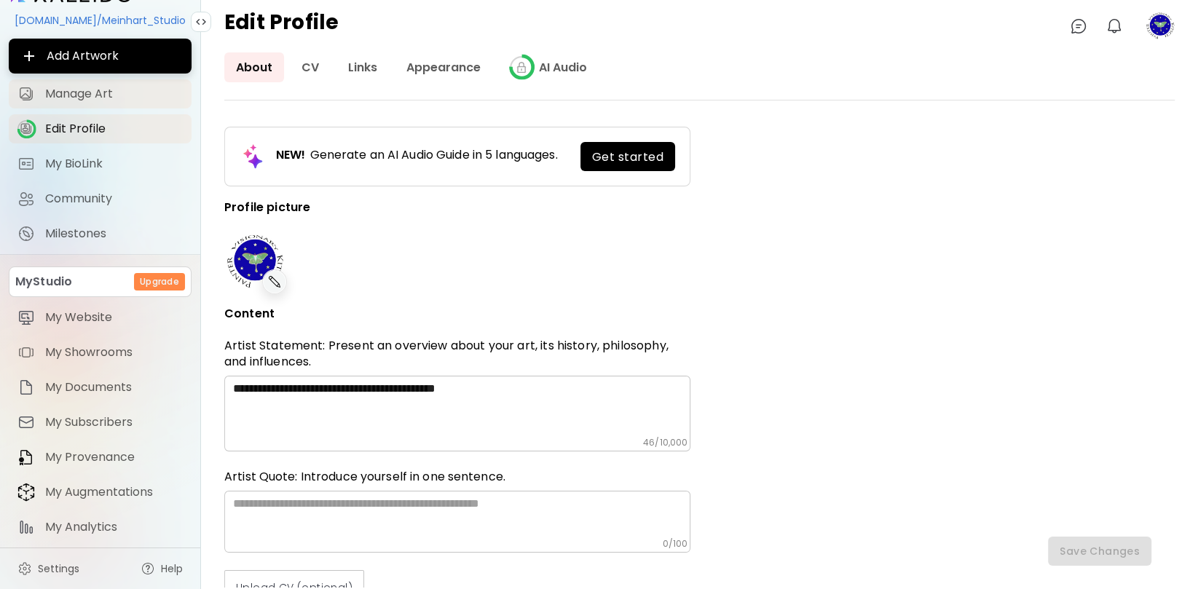
click at [92, 98] on span "Manage Art" at bounding box center [114, 94] width 138 height 15
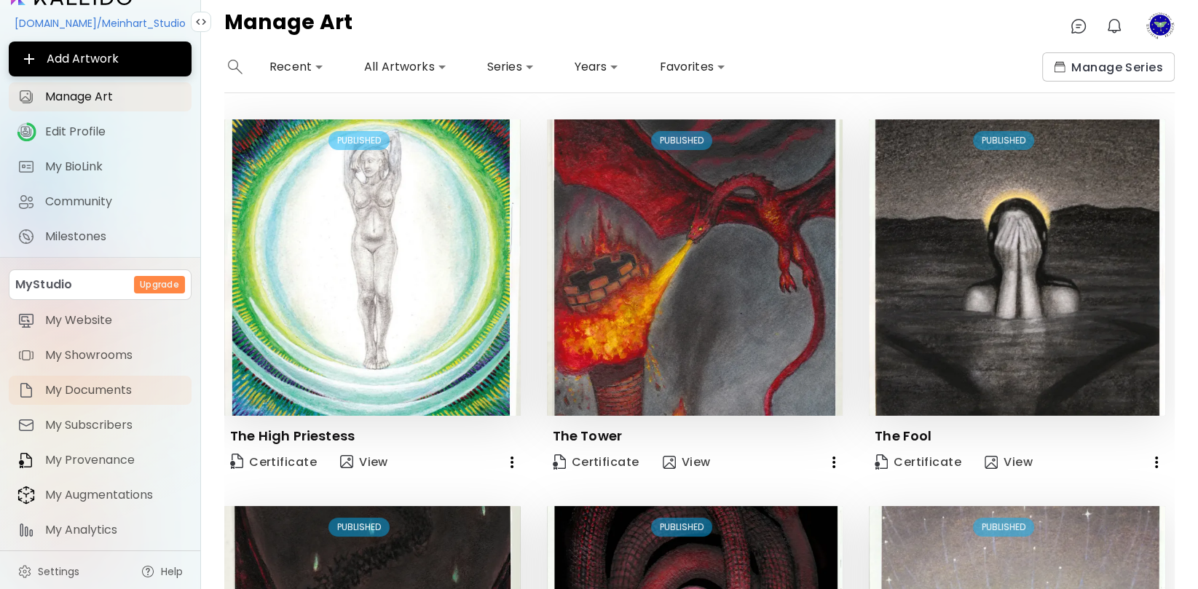
scroll to position [28, 0]
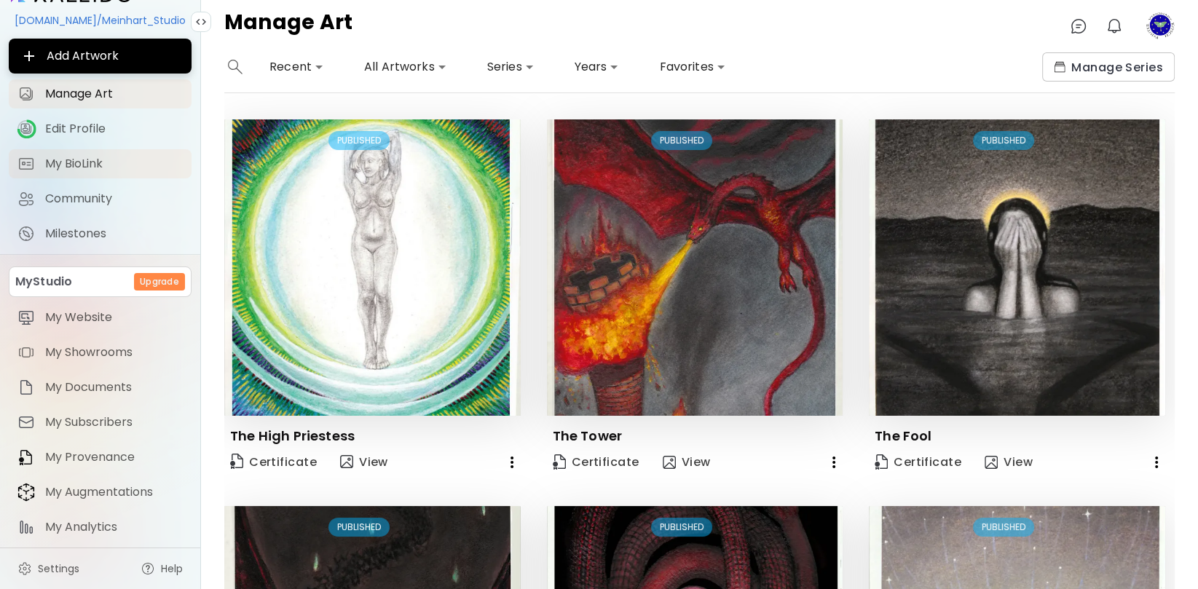
click at [90, 163] on span "My BioLink" at bounding box center [114, 164] width 138 height 15
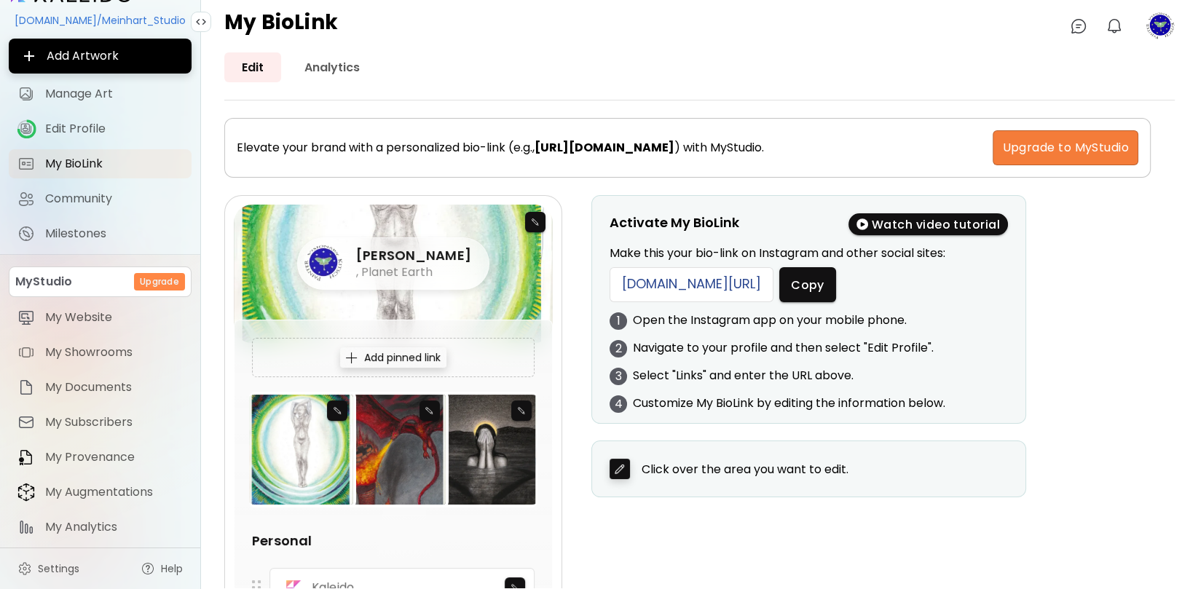
click at [773, 282] on div "[DOMAIN_NAME][URL]" at bounding box center [691, 284] width 164 height 35
click at [773, 278] on div "[DOMAIN_NAME][URL]" at bounding box center [691, 284] width 164 height 35
click at [307, 71] on link "Analytics" at bounding box center [332, 67] width 90 height 30
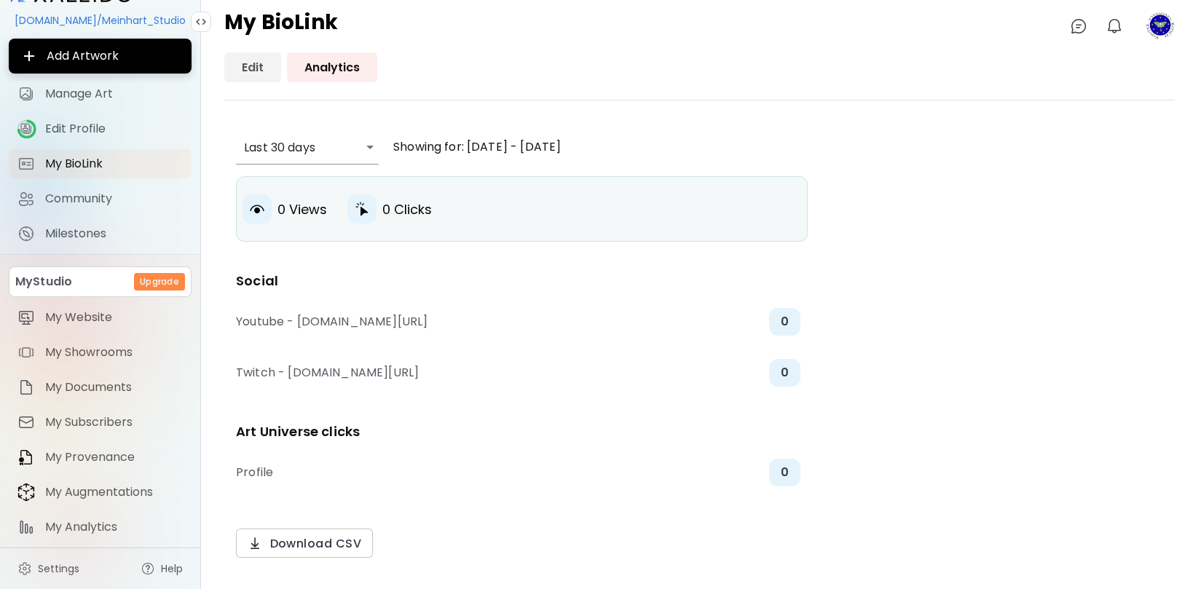
click at [256, 81] on link "Edit" at bounding box center [252, 67] width 57 height 30
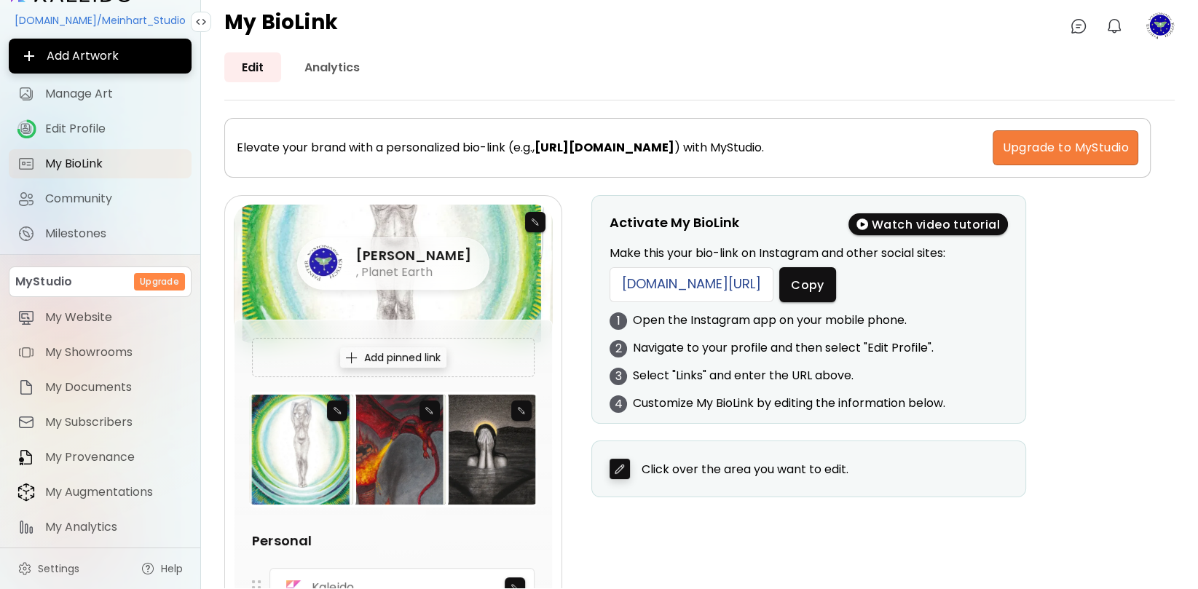
click at [1169, 34] on image at bounding box center [1159, 26] width 29 height 29
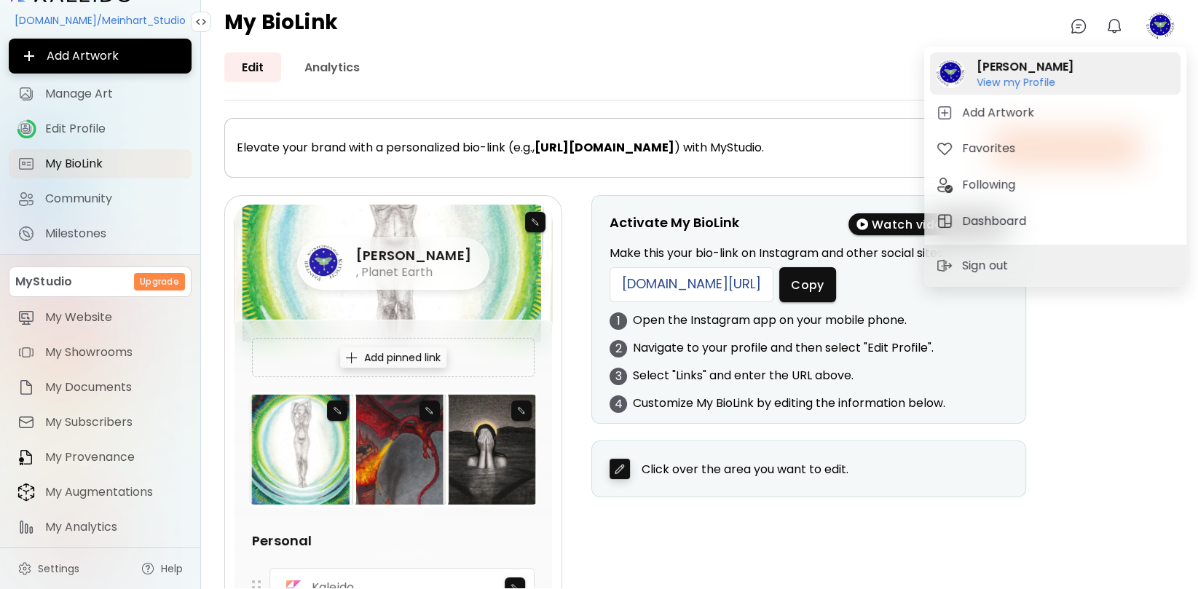
click at [1032, 76] on h6 "View my Profile" at bounding box center [1024, 82] width 97 height 13
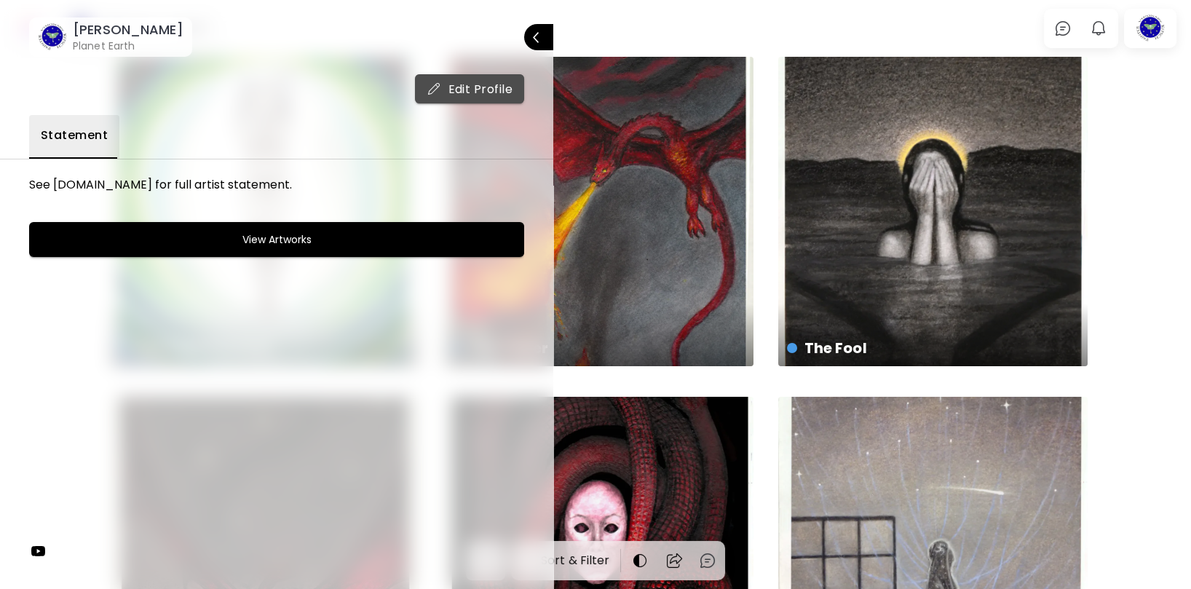
click at [473, 83] on span "Edit Profile" at bounding box center [470, 89] width 87 height 15
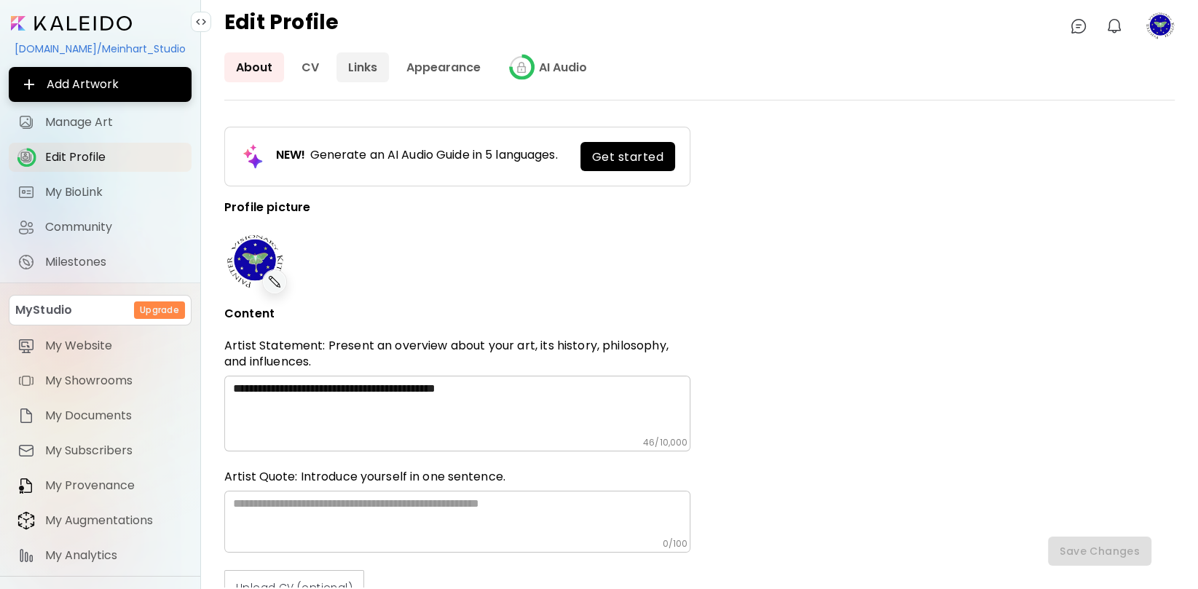
click at [363, 77] on link "Links" at bounding box center [362, 67] width 52 height 30
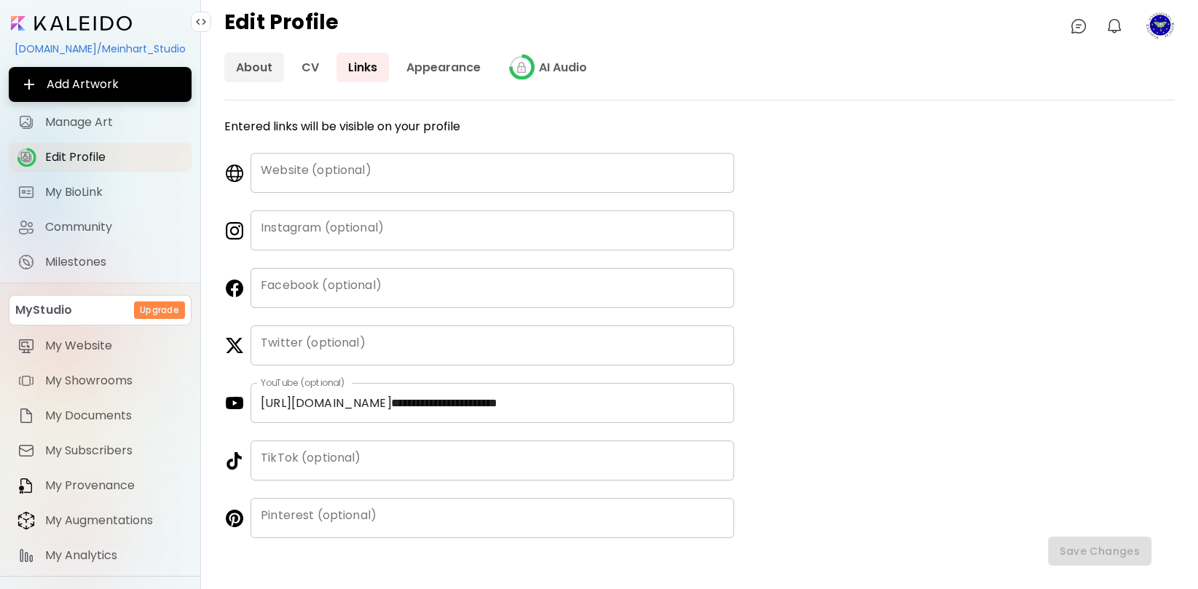
click at [256, 66] on link "About" at bounding box center [254, 67] width 60 height 30
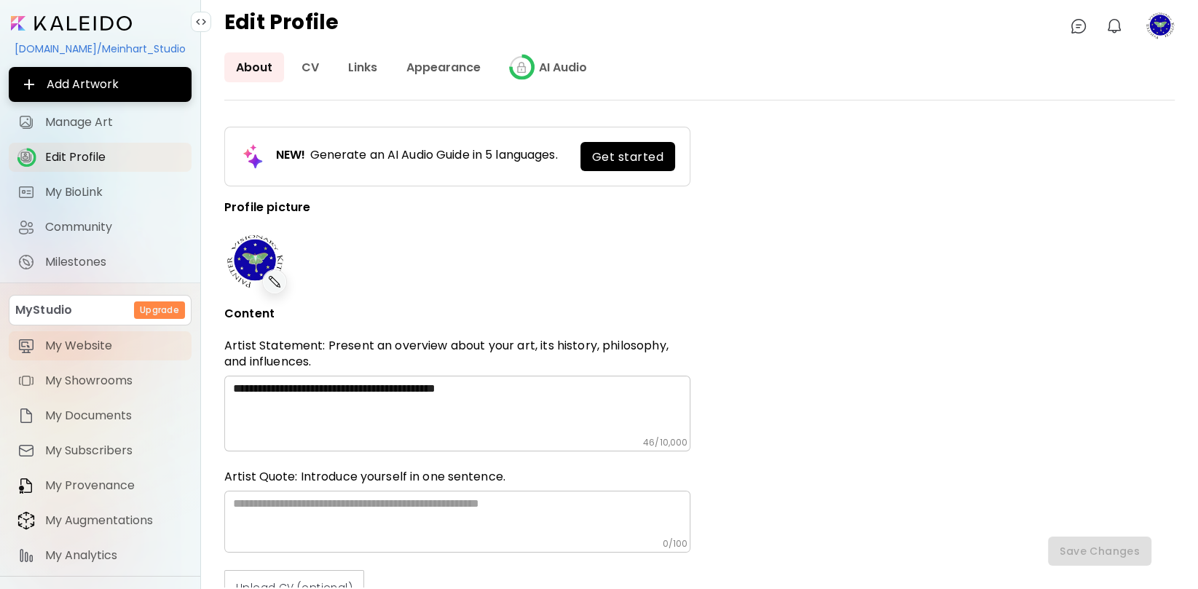
click at [120, 344] on span "My Website" at bounding box center [114, 346] width 138 height 15
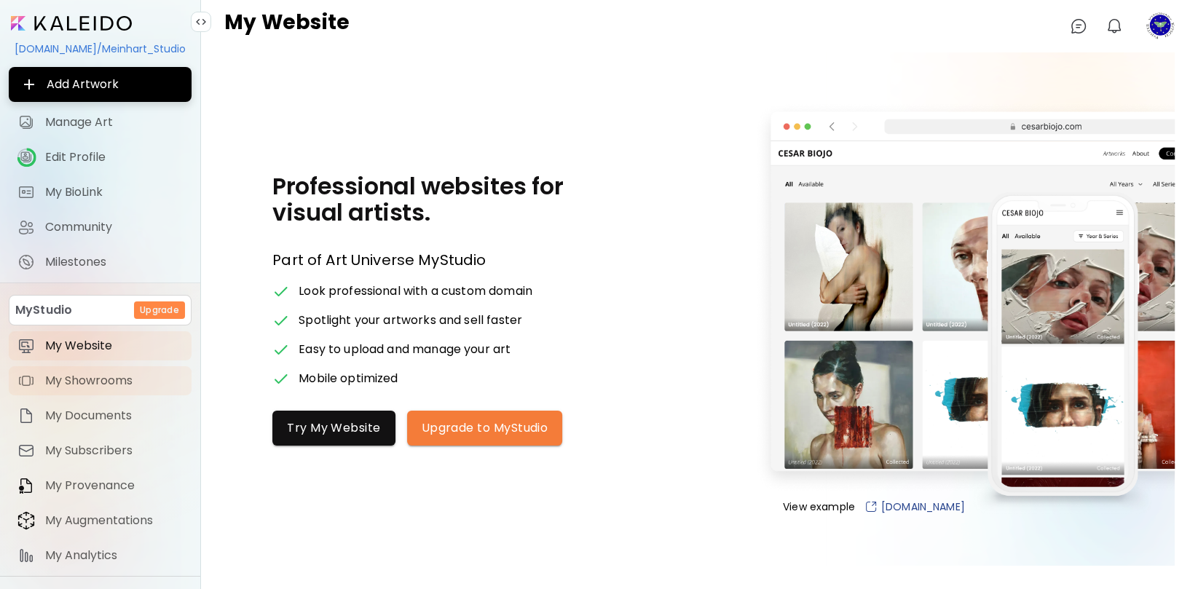
click at [119, 375] on span "My Showrooms" at bounding box center [114, 380] width 138 height 15
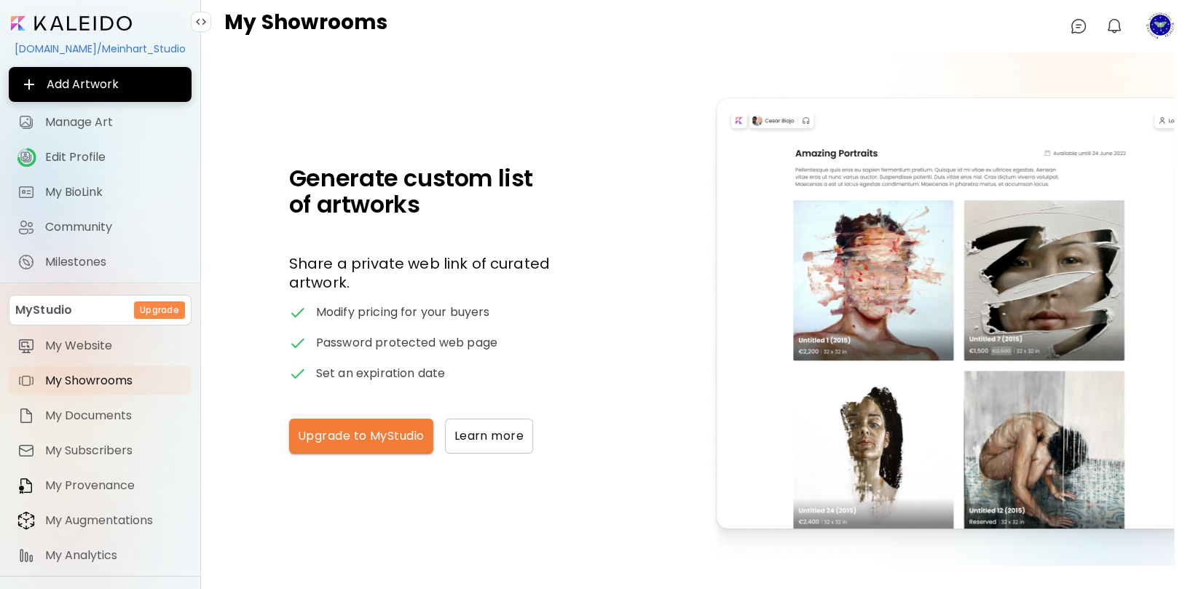
click at [114, 50] on div "[DOMAIN_NAME]/Meinhart_Studio" at bounding box center [100, 48] width 183 height 25
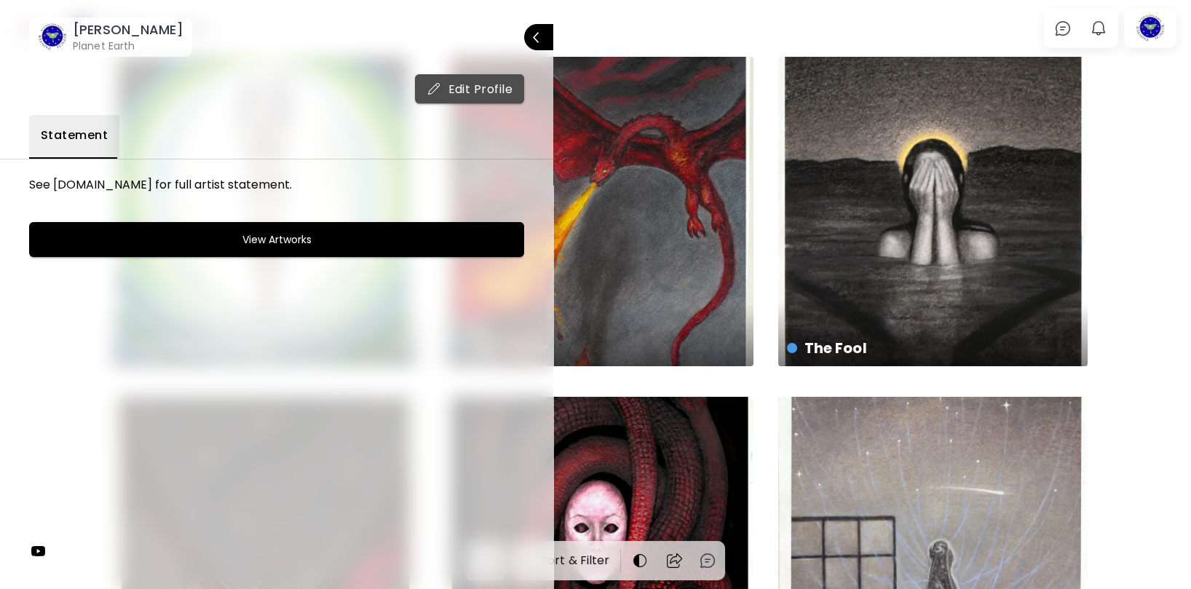
click at [461, 92] on span "Edit Profile" at bounding box center [470, 89] width 87 height 15
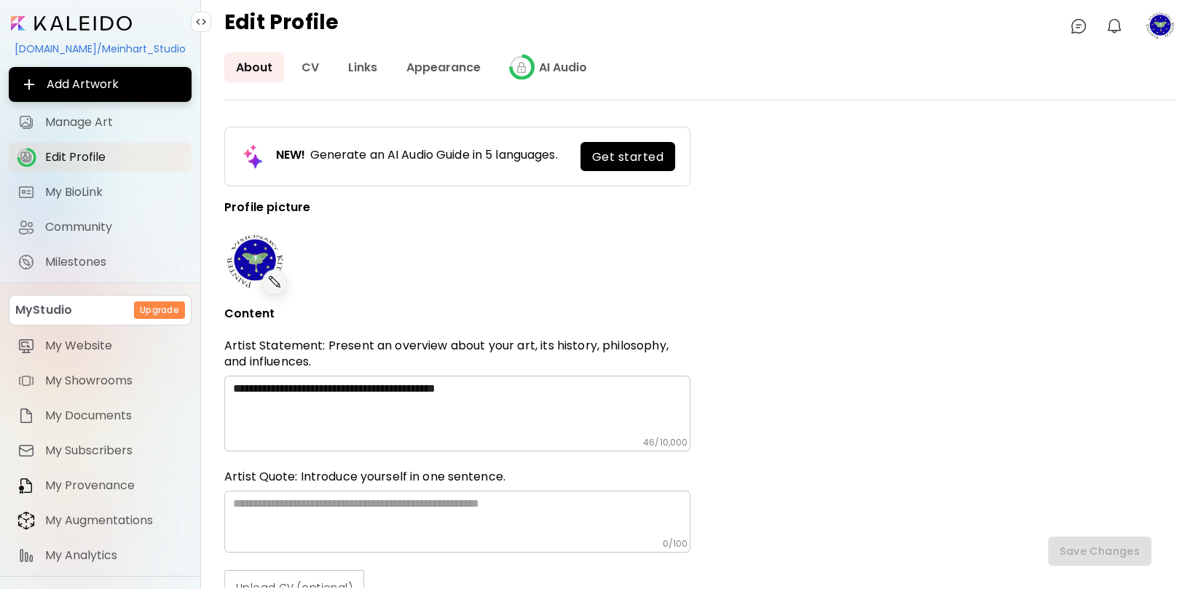
click at [94, 24] on input "image" at bounding box center [71, 23] width 121 height 15
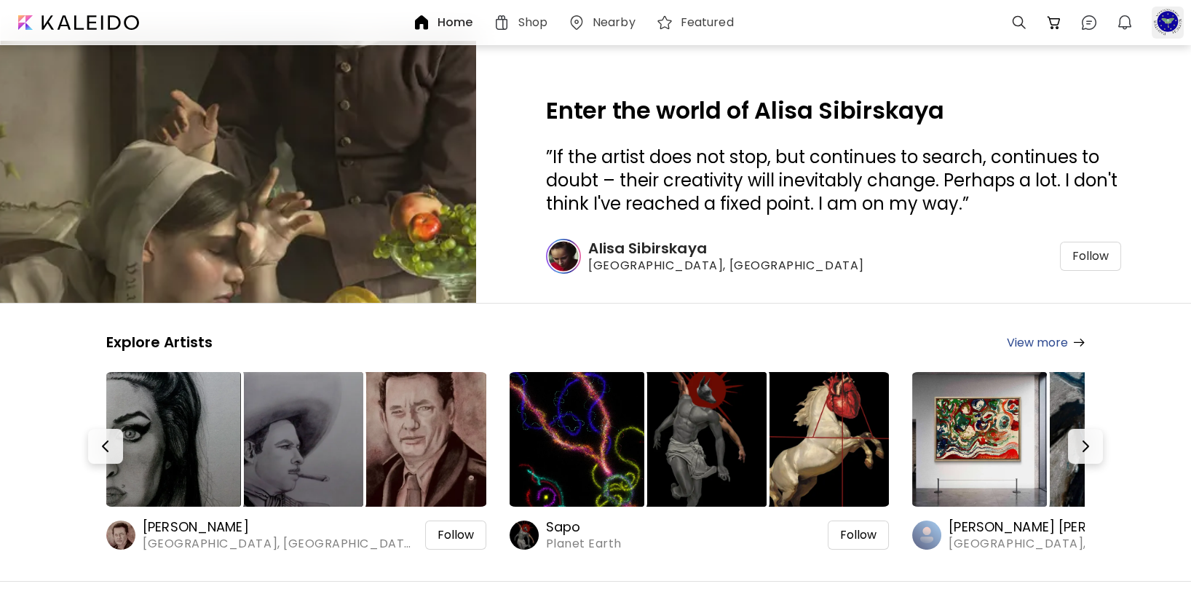
click at [1168, 31] on div at bounding box center [1168, 23] width 32 height 32
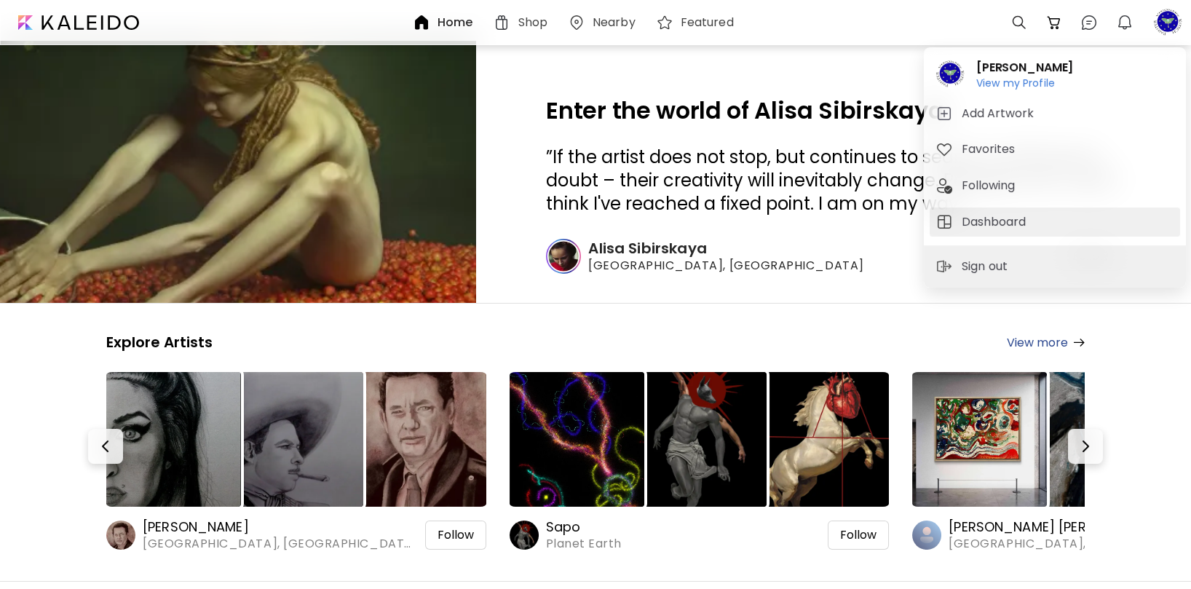
click at [1068, 226] on span "Dashboard" at bounding box center [1054, 221] width 239 height 17
